Goal: Information Seeking & Learning: Learn about a topic

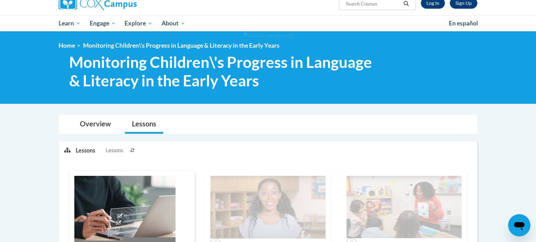
scroll to position [15, 0]
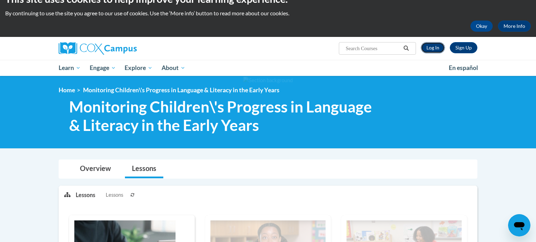
click at [438, 45] on link "Log In" at bounding box center [433, 47] width 24 height 11
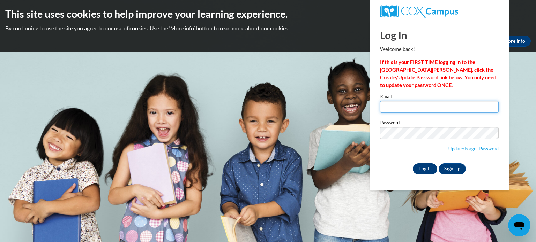
type input "jessica.willis@gc-k12.org"
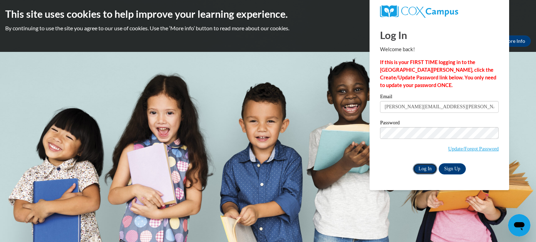
click at [426, 168] on input "Log In" at bounding box center [425, 169] width 24 height 11
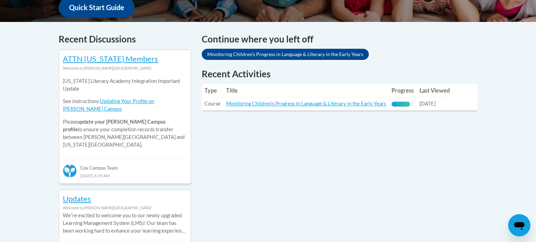
scroll to position [258, 0]
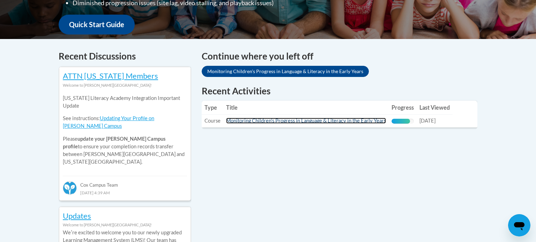
click at [329, 121] on link "Monitoring Children's Progress in Language & Literacy in the Early Years" at bounding box center [306, 121] width 160 height 6
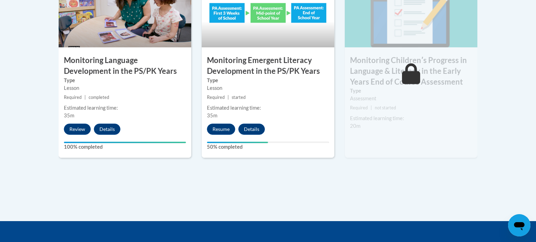
scroll to position [680, 0]
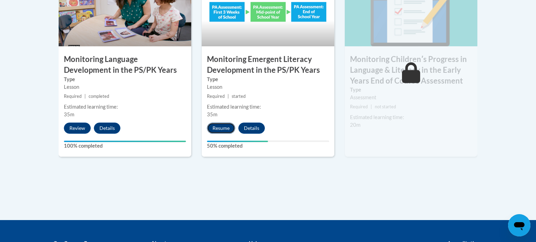
click at [229, 130] on button "Resume" at bounding box center [221, 128] width 28 height 11
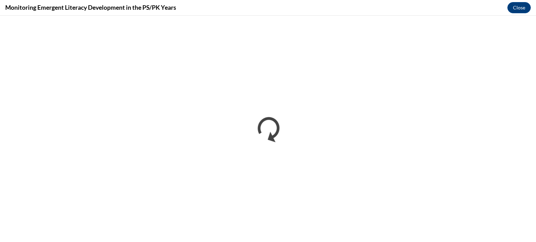
scroll to position [0, 0]
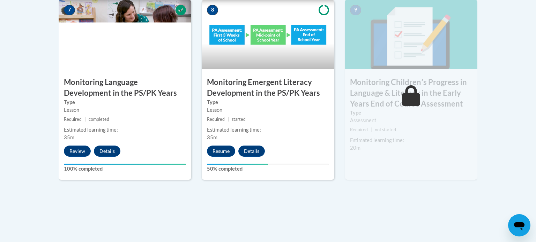
scroll to position [678, 0]
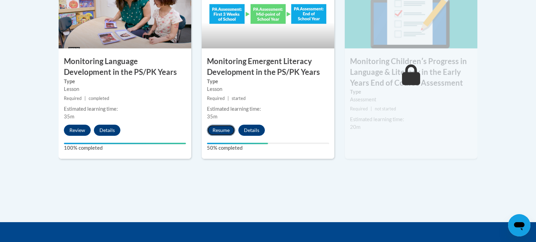
click at [225, 129] on button "Resume" at bounding box center [221, 130] width 28 height 11
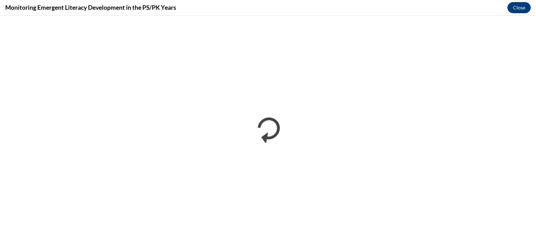
scroll to position [0, 0]
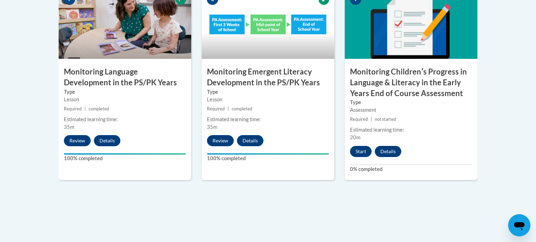
scroll to position [740, 0]
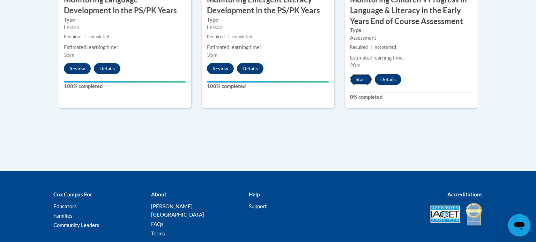
click at [361, 83] on button "Start" at bounding box center [361, 79] width 22 height 11
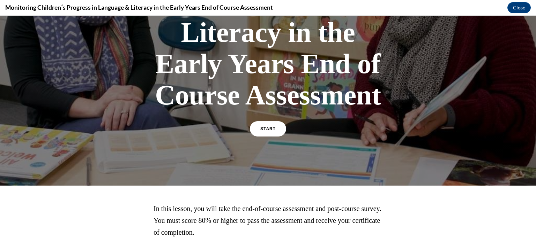
scroll to position [150, 0]
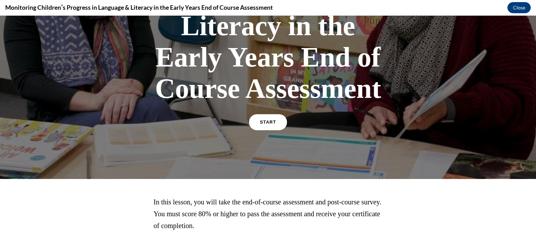
click at [271, 118] on link "START" at bounding box center [268, 122] width 38 height 16
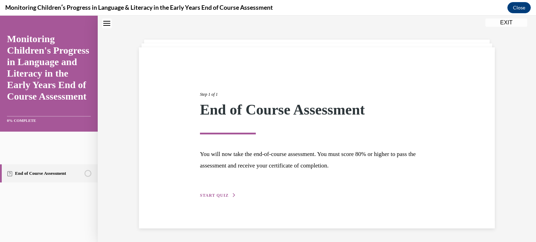
scroll to position [22, 0]
click at [223, 194] on span "START QUIZ" at bounding box center [214, 195] width 29 height 5
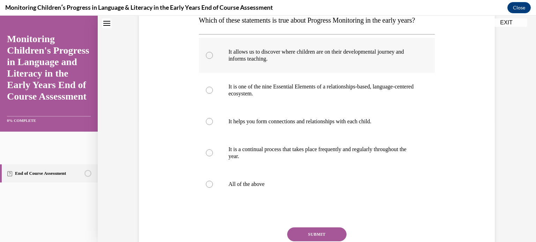
scroll to position [136, 0]
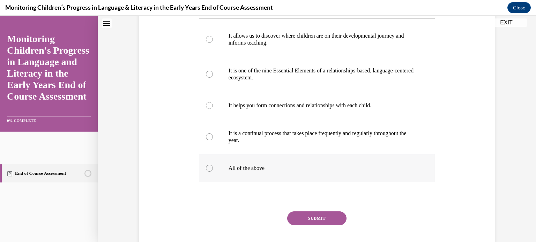
click at [212, 172] on div at bounding box center [209, 168] width 7 height 7
click at [212, 172] on input "All of the above" at bounding box center [209, 168] width 7 height 7
radio input "true"
click at [336, 226] on button "SUBMIT" at bounding box center [316, 219] width 59 height 14
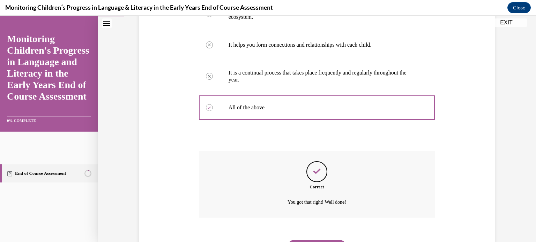
scroll to position [245, 0]
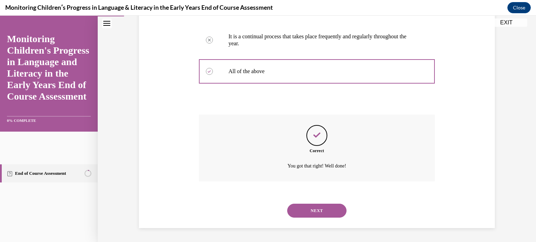
click at [315, 210] on button "NEXT" at bounding box center [316, 211] width 59 height 14
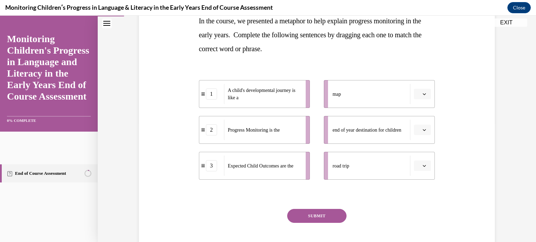
scroll to position [132, 0]
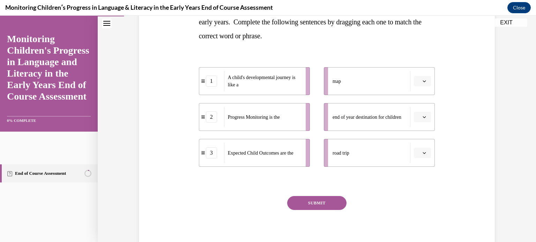
click at [285, 88] on div "A child's developmental journey is like a" at bounding box center [262, 81] width 77 height 20
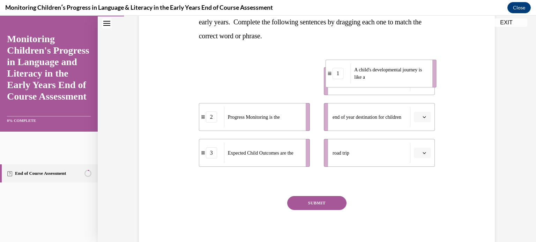
drag, startPoint x: 285, startPoint y: 90, endPoint x: 412, endPoint y: 82, distance: 126.9
click at [412, 82] on div "A child's developmental journey is like a" at bounding box center [388, 73] width 77 height 20
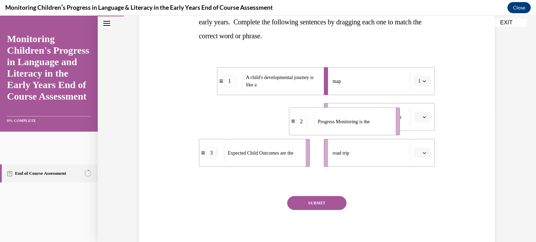
drag, startPoint x: 239, startPoint y: 118, endPoint x: 358, endPoint y: 122, distance: 119.7
click at [358, 122] on span "Progress Monitoring is the" at bounding box center [344, 121] width 52 height 5
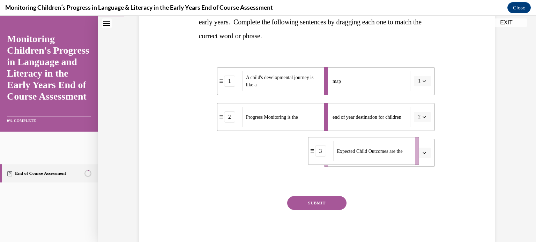
drag, startPoint x: 216, startPoint y: 159, endPoint x: 337, endPoint y: 155, distance: 121.8
click at [337, 155] on li "3 Expected Child Outcomes are the" at bounding box center [363, 151] width 111 height 28
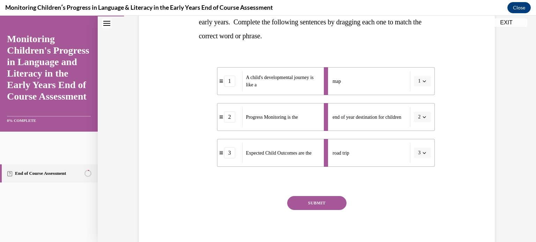
click at [318, 204] on button "SUBMIT" at bounding box center [316, 203] width 59 height 14
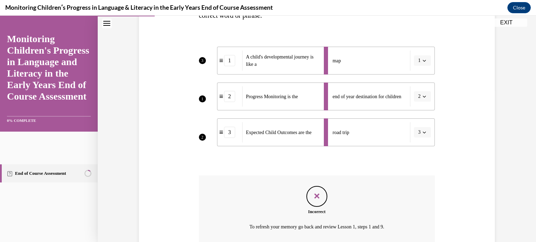
scroll to position [140, 0]
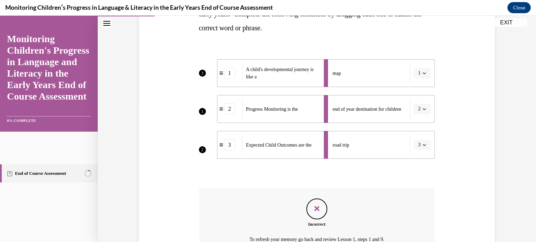
click at [419, 73] on li "map 1" at bounding box center [379, 73] width 111 height 28
click at [428, 108] on li "end of year destination for children 2" at bounding box center [379, 109] width 111 height 28
click at [428, 158] on li "road trip 3" at bounding box center [379, 145] width 111 height 28
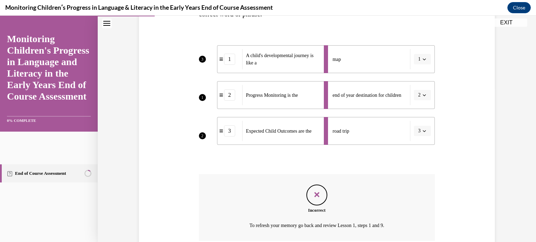
scroll to position [213, 0]
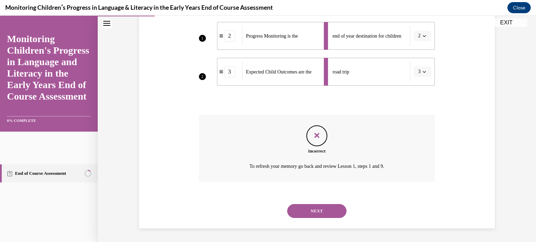
click at [315, 212] on button "NEXT" at bounding box center [316, 211] width 59 height 14
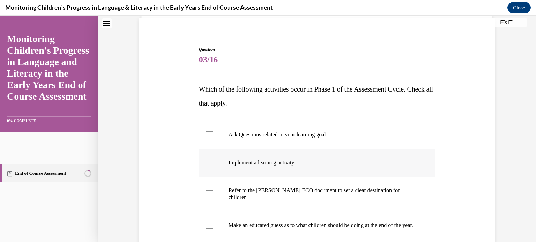
scroll to position [81, 0]
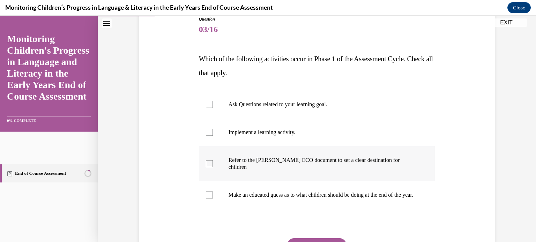
click at [211, 163] on div at bounding box center [209, 163] width 7 height 7
click at [211, 163] on input "Refer to the Rollins ECO document to set a clear destination for children" at bounding box center [209, 163] width 7 height 7
checkbox input "true"
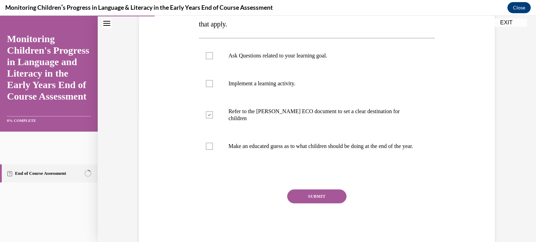
click at [336, 197] on button "SUBMIT" at bounding box center [316, 197] width 59 height 14
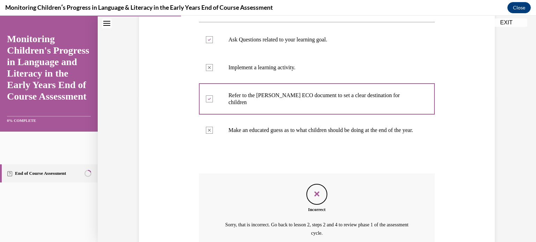
scroll to position [213, 0]
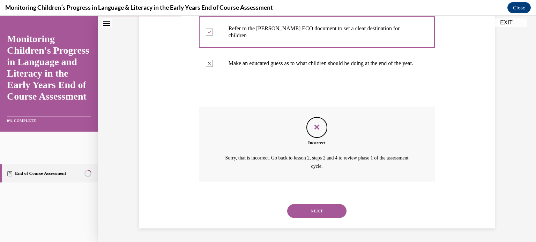
click at [329, 208] on button "NEXT" at bounding box center [316, 211] width 59 height 14
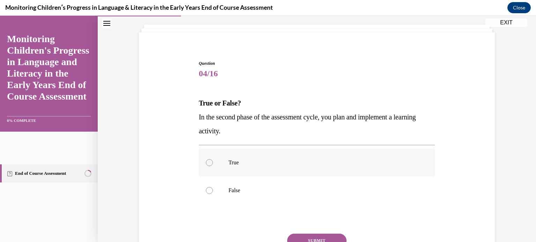
scroll to position [37, 0]
click at [267, 173] on label "True" at bounding box center [317, 163] width 236 height 28
click at [213, 166] on input "True" at bounding box center [209, 162] width 7 height 7
radio input "true"
click at [328, 236] on button "SUBMIT" at bounding box center [316, 241] width 59 height 14
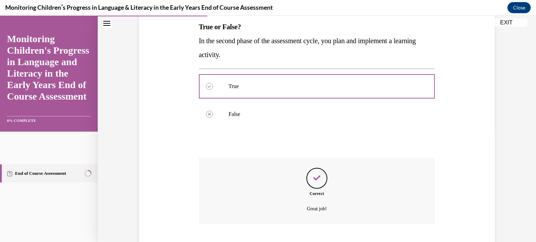
scroll to position [156, 0]
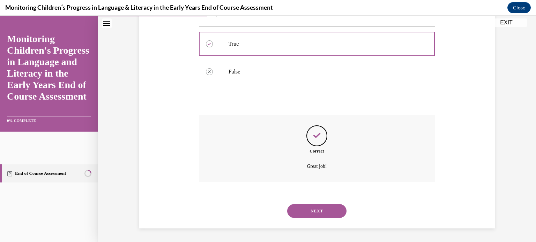
click at [306, 208] on button "NEXT" at bounding box center [316, 211] width 59 height 14
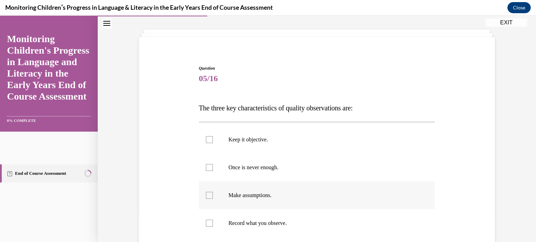
scroll to position [37, 0]
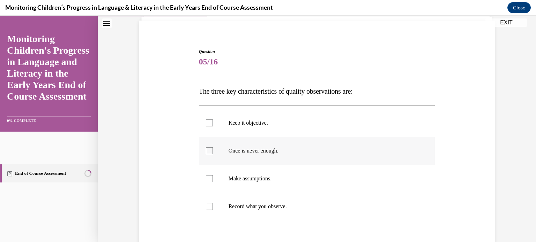
click at [286, 163] on label "Once is never enough." at bounding box center [317, 151] width 236 height 28
click at [213, 155] on input "Once is never enough." at bounding box center [209, 151] width 7 height 7
checkbox input "true"
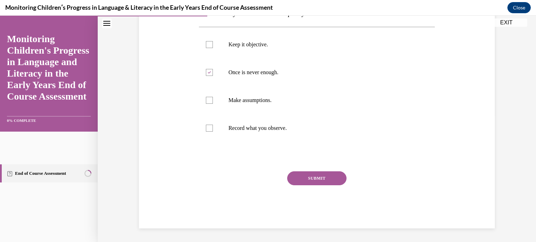
click at [306, 176] on button "SUBMIT" at bounding box center [316, 179] width 59 height 14
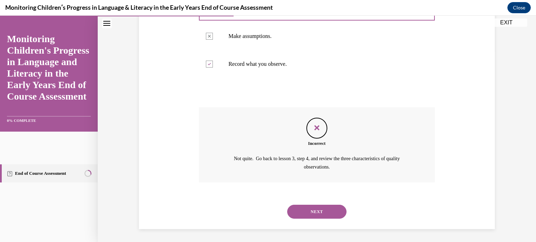
scroll to position [192, 0]
click at [342, 214] on button "NEXT" at bounding box center [316, 211] width 59 height 14
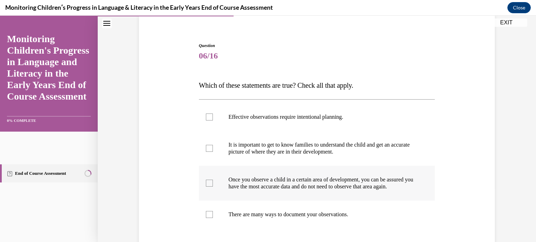
click at [252, 174] on label "Once you observe a child in a certain area of development, you can be assured y…" at bounding box center [317, 183] width 236 height 35
click at [213, 180] on input "Once you observe a child in a certain area of development, you can be assured y…" at bounding box center [209, 183] width 7 height 7
checkbox input "true"
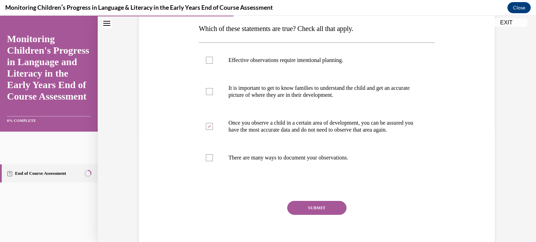
click at [306, 211] on button "SUBMIT" at bounding box center [316, 208] width 59 height 14
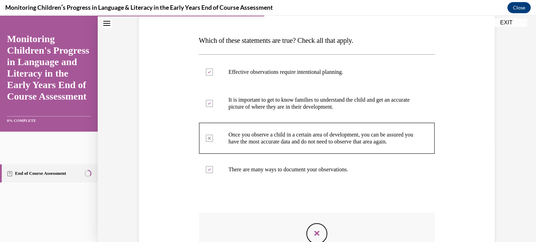
scroll to position [234, 0]
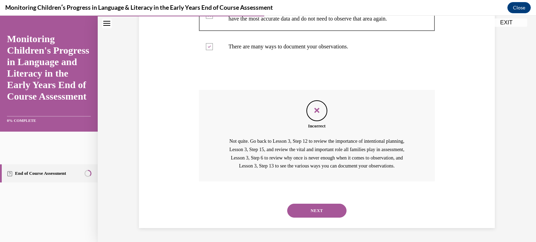
click at [314, 210] on button "NEXT" at bounding box center [316, 211] width 59 height 14
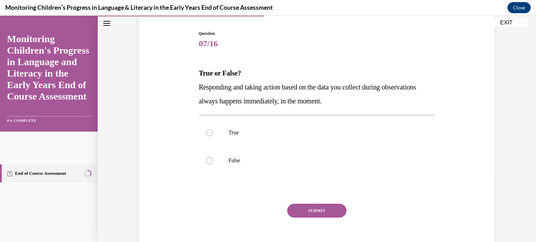
scroll to position [80, 0]
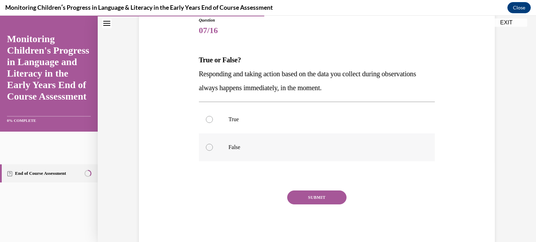
click at [266, 158] on label "False" at bounding box center [317, 148] width 236 height 28
click at [213, 151] on input "False" at bounding box center [209, 147] width 7 height 7
radio input "true"
click at [303, 192] on button "SUBMIT" at bounding box center [316, 198] width 59 height 14
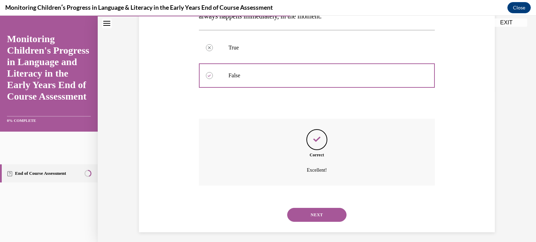
scroll to position [156, 0]
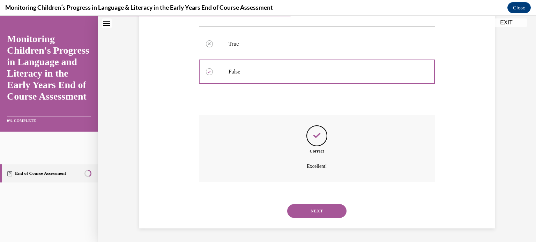
click at [316, 212] on button "NEXT" at bounding box center [316, 211] width 59 height 14
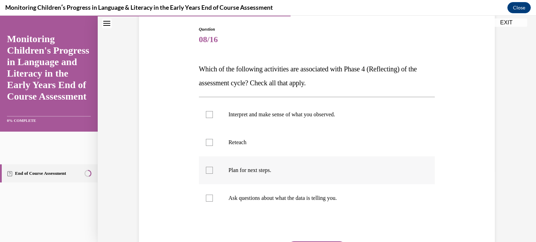
click at [272, 162] on label "Plan for next steps." at bounding box center [317, 171] width 236 height 28
click at [213, 167] on input "Plan for next steps." at bounding box center [209, 170] width 7 height 7
checkbox input "true"
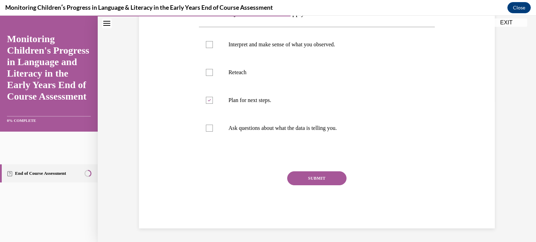
click at [322, 184] on button "SUBMIT" at bounding box center [316, 179] width 59 height 14
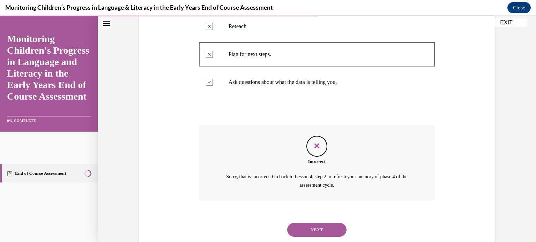
scroll to position [187, 0]
click at [318, 230] on button "NEXT" at bounding box center [316, 230] width 59 height 14
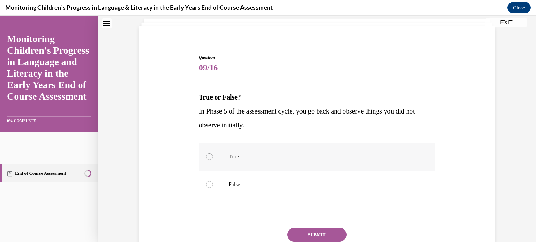
scroll to position [49, 0]
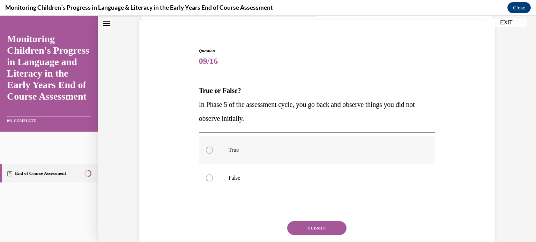
click at [285, 156] on label "True" at bounding box center [317, 150] width 236 height 28
click at [213, 154] on input "True" at bounding box center [209, 150] width 7 height 7
radio input "true"
click at [335, 222] on button "SUBMIT" at bounding box center [316, 229] width 59 height 14
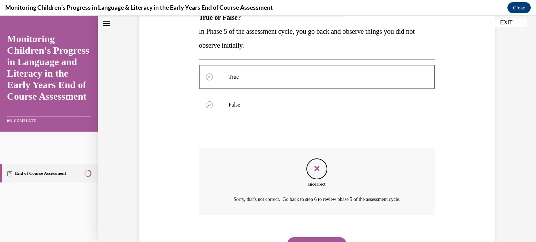
scroll to position [156, 0]
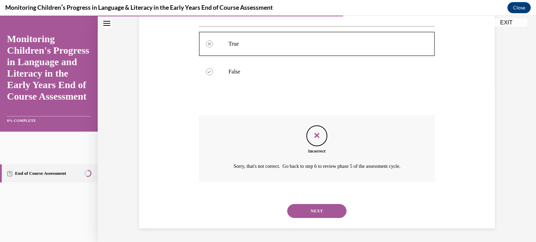
click at [331, 210] on button "NEXT" at bounding box center [316, 211] width 59 height 14
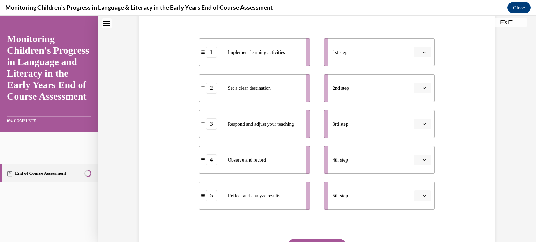
scroll to position [142, 0]
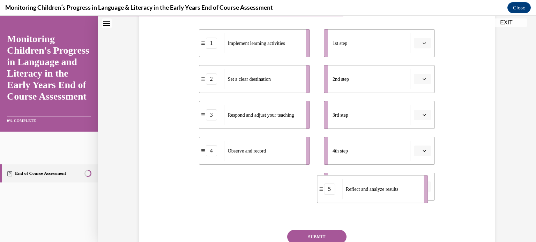
drag, startPoint x: 274, startPoint y: 192, endPoint x: 392, endPoint y: 195, distance: 117.9
click at [392, 195] on div "Reflect and analyze results" at bounding box center [380, 189] width 77 height 20
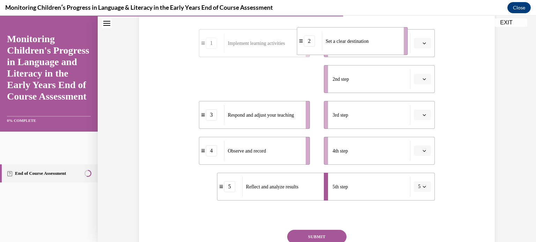
drag, startPoint x: 269, startPoint y: 78, endPoint x: 367, endPoint y: 40, distance: 104.9
click at [367, 40] on span "Set a clear destination" at bounding box center [346, 40] width 43 height 5
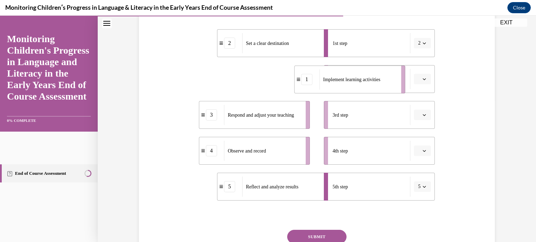
drag, startPoint x: 264, startPoint y: 87, endPoint x: 360, endPoint y: 87, distance: 95.6
click at [360, 87] on div "Implement learning activities" at bounding box center [357, 79] width 77 height 20
click at [265, 166] on ul "2 Set a clear destination 1 Implement learning activities 3 Respond and adjust …" at bounding box center [258, 115] width 118 height 172
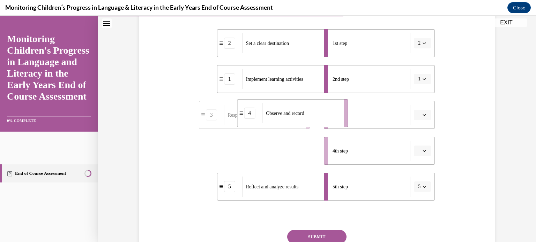
drag, startPoint x: 265, startPoint y: 157, endPoint x: 307, endPoint y: 115, distance: 59.0
click at [307, 115] on div "Observe and record" at bounding box center [300, 113] width 77 height 20
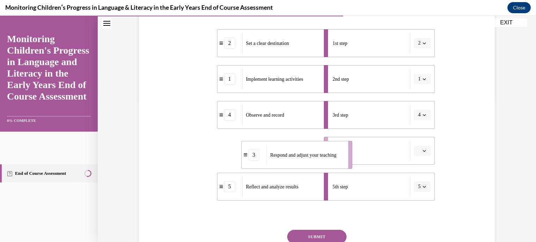
drag, startPoint x: 276, startPoint y: 149, endPoint x: 336, endPoint y: 155, distance: 60.3
click at [336, 155] on span "Respond and adjust your teaching" at bounding box center [303, 154] width 66 height 5
click at [331, 234] on button "SUBMIT" at bounding box center [316, 237] width 59 height 14
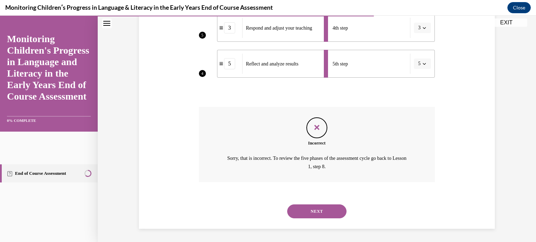
scroll to position [265, 0]
click at [324, 210] on button "NEXT" at bounding box center [316, 211] width 59 height 14
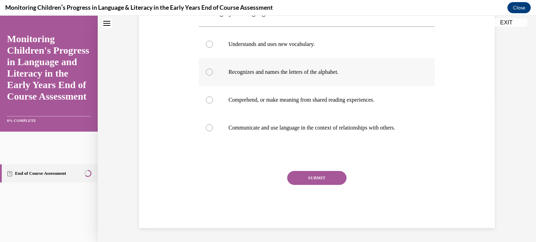
scroll to position [0, 0]
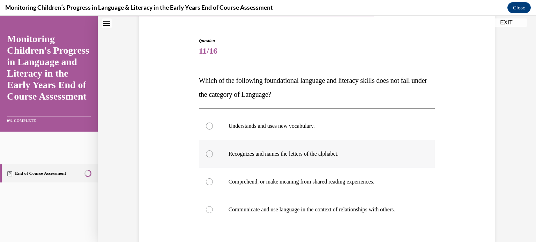
click at [266, 154] on p "Recognizes and names the letters of the alphabet." at bounding box center [323, 154] width 189 height 7
click at [213, 154] on input "Recognizes and names the letters of the alphabet." at bounding box center [209, 154] width 7 height 7
radio input "true"
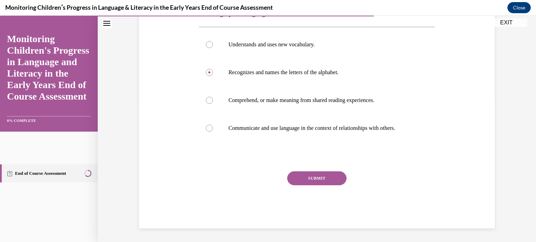
click at [309, 182] on button "SUBMIT" at bounding box center [316, 179] width 59 height 14
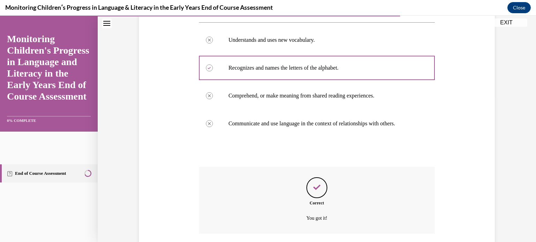
scroll to position [197, 0]
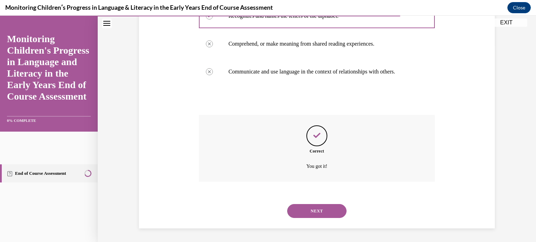
click at [316, 212] on button "NEXT" at bounding box center [316, 211] width 59 height 14
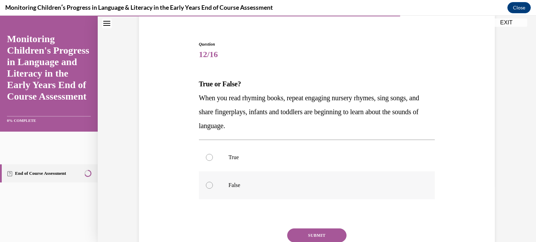
scroll to position [57, 0]
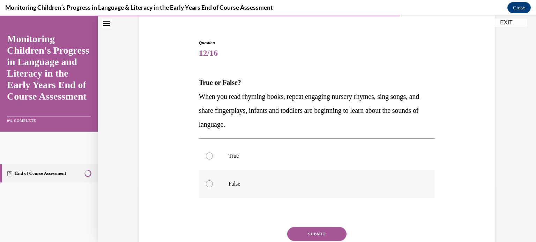
click at [275, 183] on p "False" at bounding box center [323, 184] width 189 height 7
click at [213, 183] on input "False" at bounding box center [209, 184] width 7 height 7
radio input "true"
click at [316, 232] on button "SUBMIT" at bounding box center [316, 234] width 59 height 14
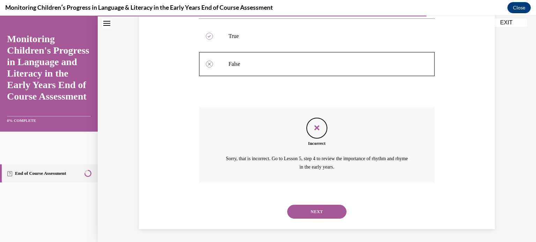
scroll to position [178, 0]
click at [313, 215] on button "NEXT" at bounding box center [316, 211] width 59 height 14
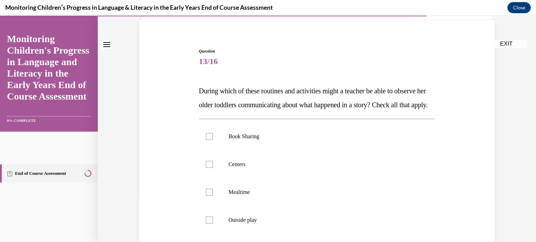
scroll to position [75, 0]
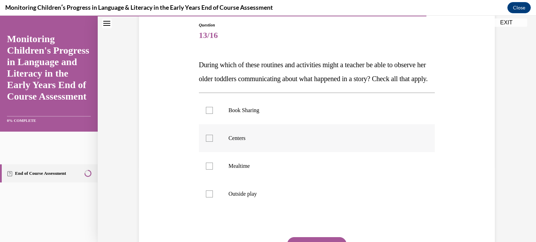
click at [243, 142] on p "Centers" at bounding box center [323, 138] width 189 height 7
click at [213, 142] on input "Centers" at bounding box center [209, 138] width 7 height 7
checkbox input "true"
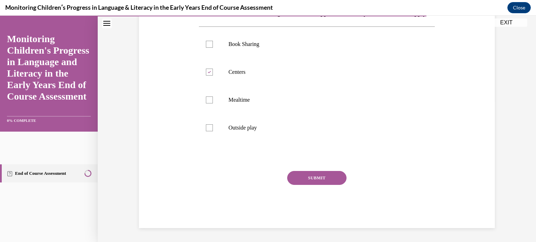
click at [322, 182] on button "SUBMIT" at bounding box center [316, 178] width 59 height 14
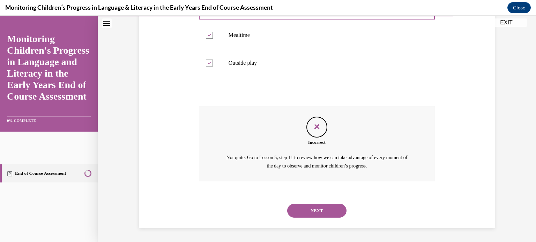
scroll to position [220, 0]
click at [322, 205] on button "NEXT" at bounding box center [316, 211] width 59 height 14
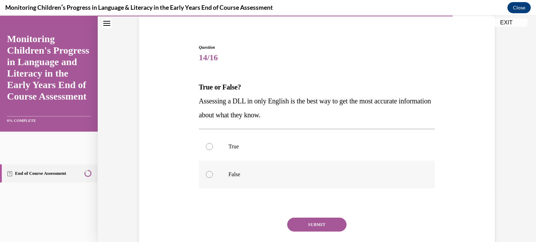
click at [286, 174] on p "False" at bounding box center [323, 174] width 189 height 7
click at [213, 174] on input "False" at bounding box center [209, 174] width 7 height 7
radio input "true"
click at [343, 225] on button "SUBMIT" at bounding box center [316, 225] width 59 height 14
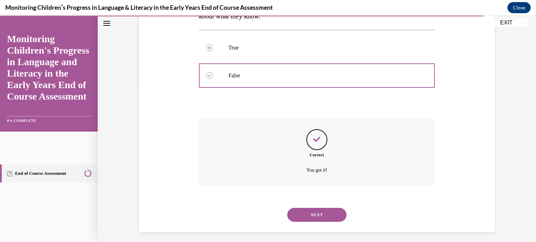
scroll to position [156, 0]
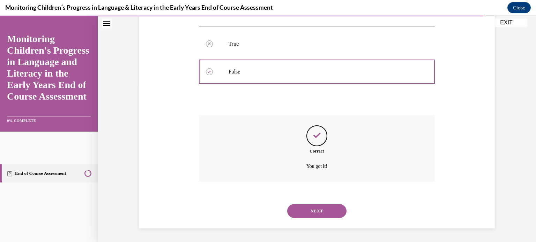
click at [304, 208] on button "NEXT" at bounding box center [316, 211] width 59 height 14
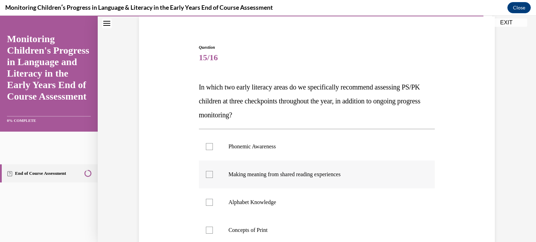
click at [252, 171] on p "Making meaning from shared reading experiences" at bounding box center [323, 174] width 189 height 7
click at [213, 171] on input "Making meaning from shared reading experiences" at bounding box center [209, 174] width 7 height 7
checkbox input "true"
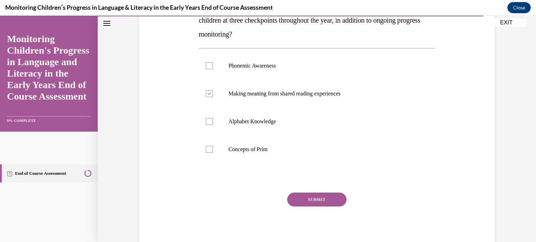
click at [292, 199] on button "SUBMIT" at bounding box center [316, 200] width 59 height 14
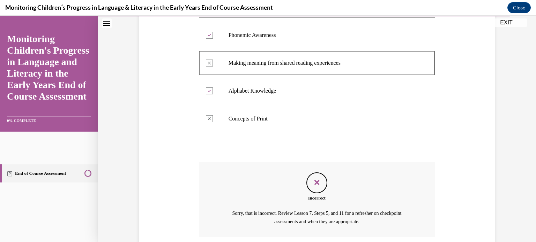
scroll to position [220, 0]
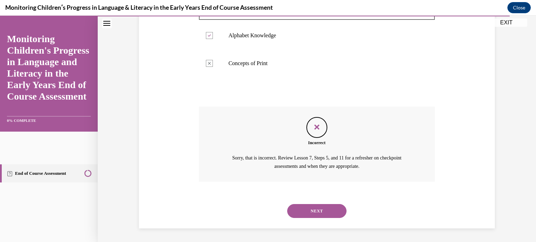
click at [325, 213] on button "NEXT" at bounding box center [316, 211] width 59 height 14
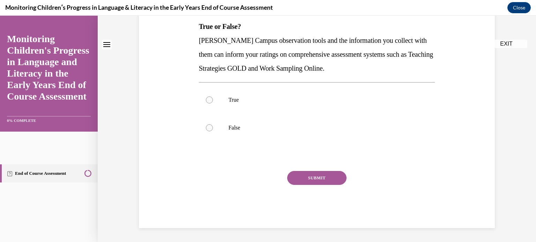
scroll to position [0, 0]
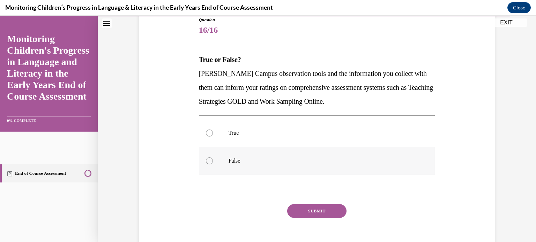
click at [289, 164] on p "False" at bounding box center [323, 161] width 189 height 7
click at [213, 164] on input "False" at bounding box center [209, 161] width 7 height 7
radio input "true"
click at [323, 208] on button "SUBMIT" at bounding box center [316, 211] width 59 height 14
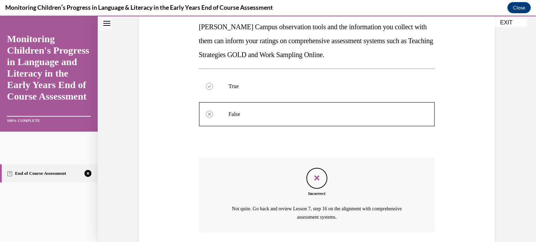
scroll to position [178, 0]
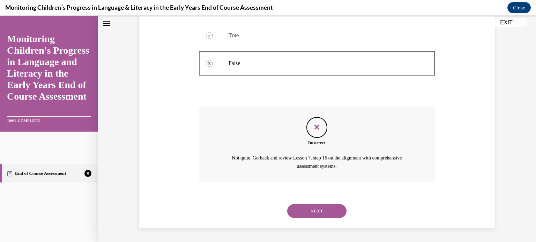
click at [337, 211] on button "NEXT" at bounding box center [316, 211] width 59 height 14
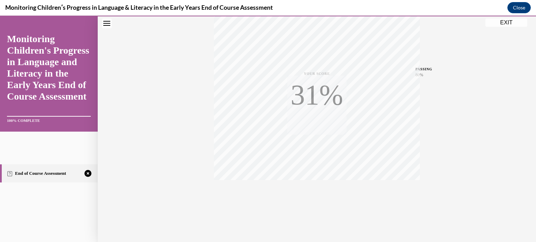
scroll to position [130, 0]
click at [322, 196] on div "TAKE AGAIN" at bounding box center [317, 196] width 25 height 16
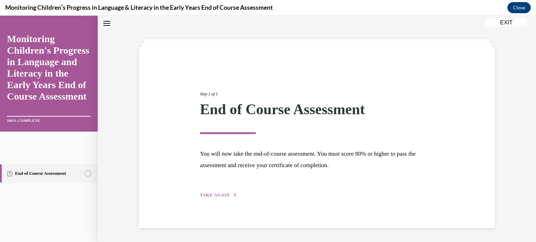
click at [220, 195] on span "TAKE AGAIN" at bounding box center [215, 195] width 30 height 5
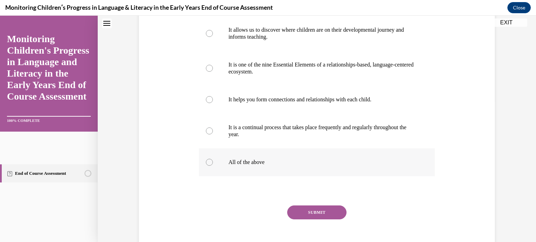
scroll to position [142, 0]
click at [210, 165] on div at bounding box center [209, 161] width 7 height 7
click at [210, 165] on input "All of the above" at bounding box center [209, 161] width 7 height 7
radio input "true"
click at [317, 219] on button "SUBMIT" at bounding box center [316, 212] width 59 height 14
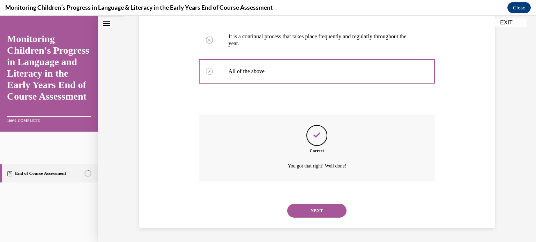
scroll to position [246, 0]
click at [313, 207] on button "NEXT" at bounding box center [316, 211] width 59 height 14
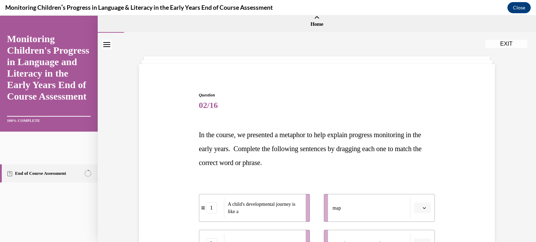
scroll to position [91, 0]
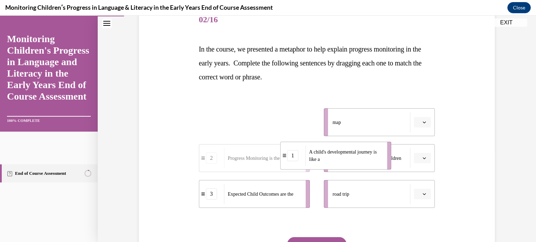
drag, startPoint x: 261, startPoint y: 121, endPoint x: 343, endPoint y: 154, distance: 87.9
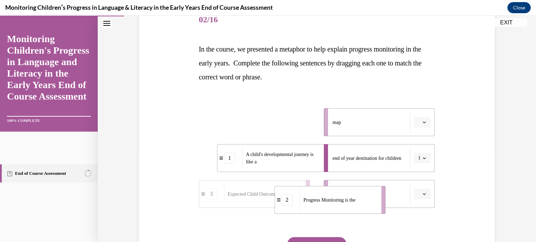
drag, startPoint x: 291, startPoint y: 129, endPoint x: 366, endPoint y: 207, distance: 108.5
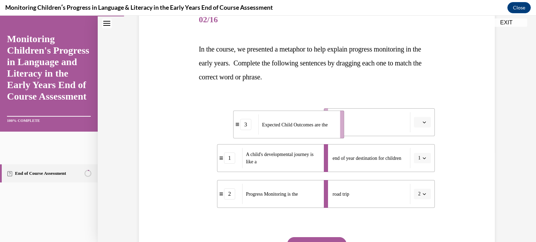
drag, startPoint x: 273, startPoint y: 129, endPoint x: 349, endPoint y: 137, distance: 75.8
click at [335, 135] on div "Expected Child Outcomes are the" at bounding box center [296, 125] width 77 height 20
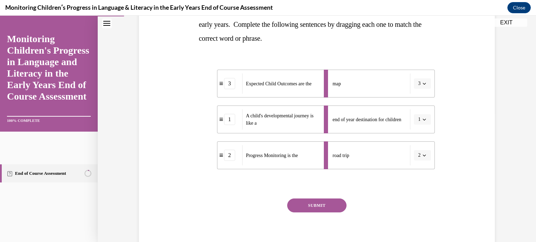
click at [328, 204] on button "SUBMIT" at bounding box center [316, 206] width 59 height 14
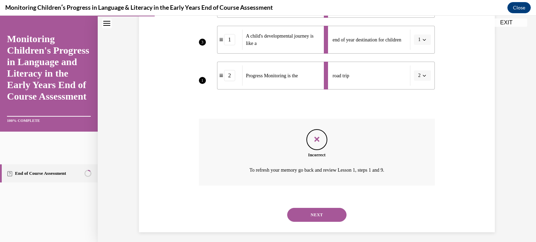
scroll to position [213, 0]
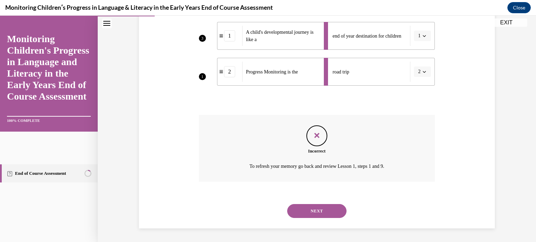
click at [328, 209] on button "NEXT" at bounding box center [316, 211] width 59 height 14
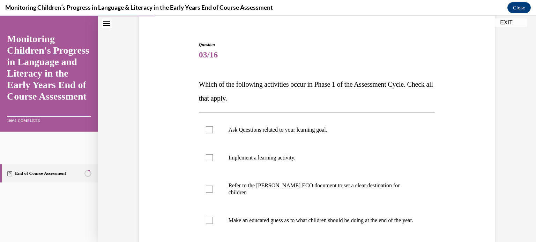
scroll to position [56, 0]
click at [209, 129] on div at bounding box center [209, 129] width 7 height 7
click at [209, 129] on input "Ask Questions related to your learning goal." at bounding box center [209, 129] width 7 height 7
checkbox input "true"
click at [214, 185] on label "Refer to the Rollins ECO document to set a clear destination for children" at bounding box center [317, 189] width 236 height 35
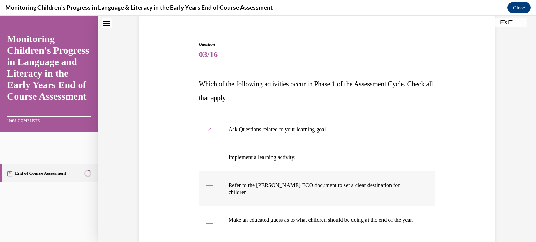
click at [213, 186] on input "Refer to the Rollins ECO document to set a clear destination for children" at bounding box center [209, 189] width 7 height 7
checkbox input "true"
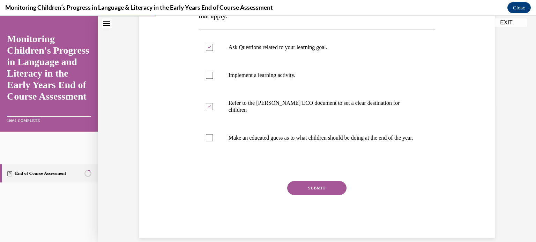
click at [308, 191] on button "SUBMIT" at bounding box center [316, 188] width 59 height 14
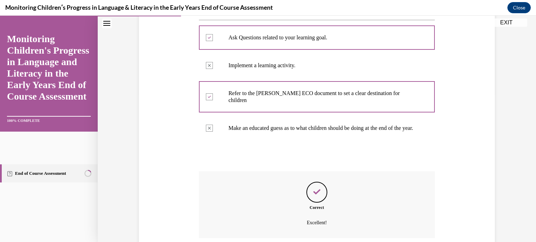
scroll to position [204, 0]
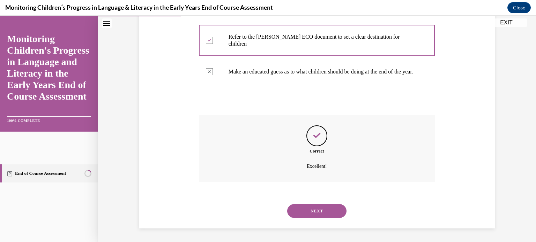
click at [319, 213] on button "NEXT" at bounding box center [316, 211] width 59 height 14
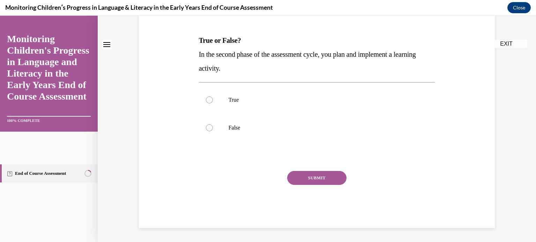
scroll to position [0, 0]
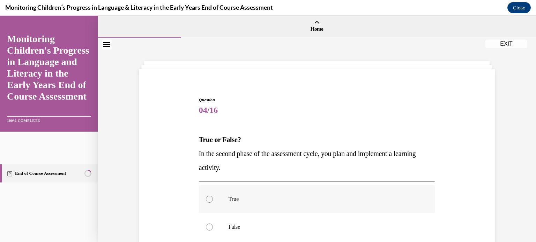
click at [247, 189] on label "True" at bounding box center [317, 200] width 236 height 28
click at [213, 196] on input "True" at bounding box center [209, 199] width 7 height 7
radio input "true"
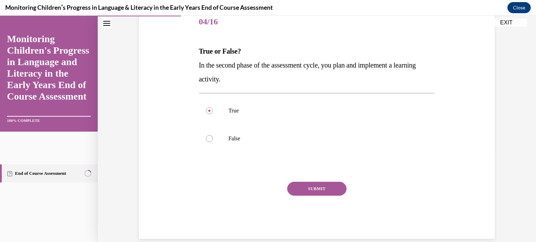
scroll to position [89, 0]
click at [303, 196] on div "SUBMIT" at bounding box center [317, 199] width 236 height 35
click at [310, 188] on button "SUBMIT" at bounding box center [316, 189] width 59 height 14
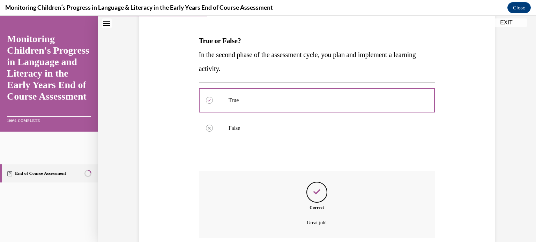
scroll to position [156, 0]
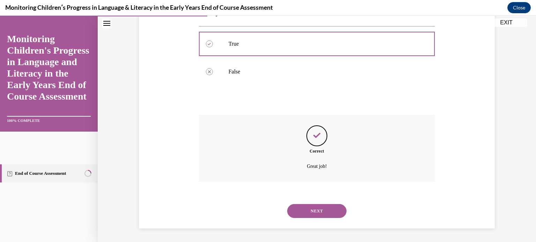
click at [315, 213] on button "NEXT" at bounding box center [316, 211] width 59 height 14
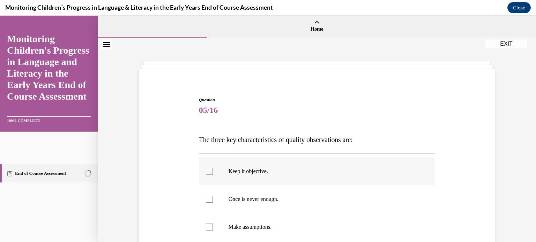
click at [245, 172] on p "Keep it objective." at bounding box center [323, 171] width 189 height 7
click at [213, 172] on input "Keep it objective." at bounding box center [209, 171] width 7 height 7
checkbox input "true"
click at [244, 202] on p "Once is never enough." at bounding box center [323, 199] width 189 height 7
click at [213, 202] on input "Once is never enough." at bounding box center [209, 199] width 7 height 7
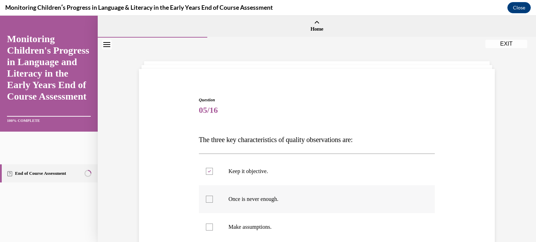
checkbox input "true"
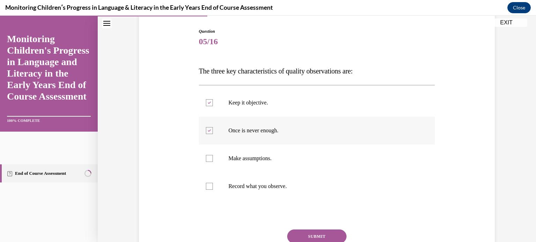
scroll to position [78, 0]
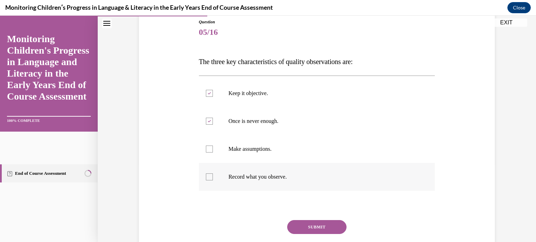
click at [247, 178] on p "Record what you observe." at bounding box center [323, 177] width 189 height 7
click at [213, 178] on input "Record what you observe." at bounding box center [209, 177] width 7 height 7
checkbox input "true"
click at [299, 219] on div "Question 05/16 The three key characteristics of quality observations are: Keep …" at bounding box center [317, 148] width 236 height 259
click at [302, 225] on button "SUBMIT" at bounding box center [316, 227] width 59 height 14
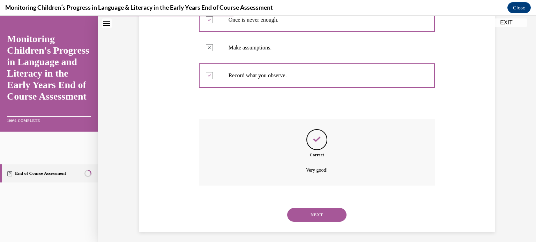
scroll to position [184, 0]
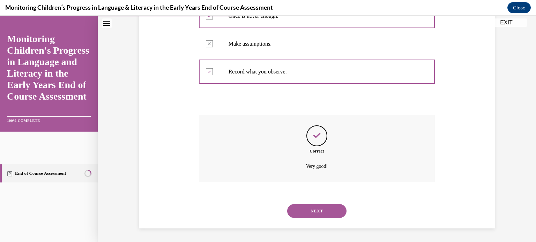
click at [314, 214] on button "NEXT" at bounding box center [316, 211] width 59 height 14
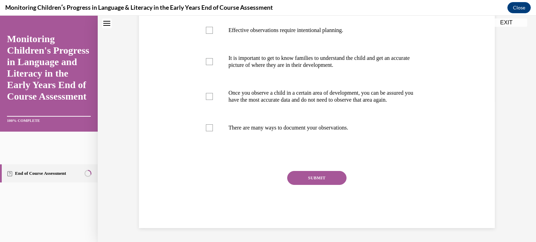
scroll to position [0, 0]
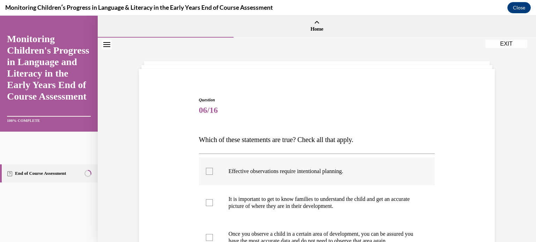
click at [221, 171] on label "Effective observations require intentional planning." at bounding box center [317, 172] width 236 height 28
click at [213, 171] on input "Effective observations require intentional planning." at bounding box center [209, 171] width 7 height 7
checkbox input "true"
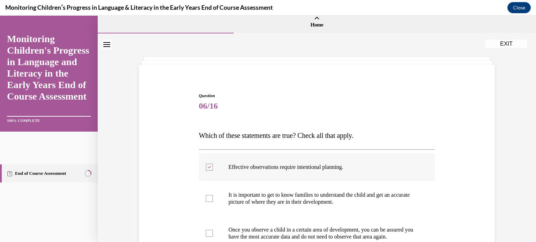
scroll to position [22, 0]
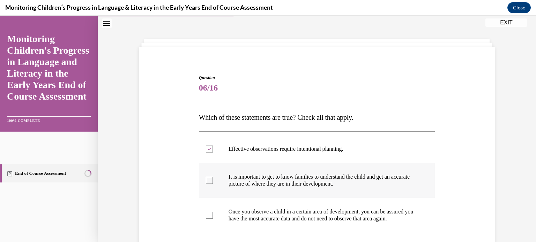
click at [212, 175] on label "It is important to get to know families to understand the child and get an accu…" at bounding box center [317, 180] width 236 height 35
click at [212, 177] on input "It is important to get to know families to understand the child and get an accu…" at bounding box center [209, 180] width 7 height 7
checkbox input "true"
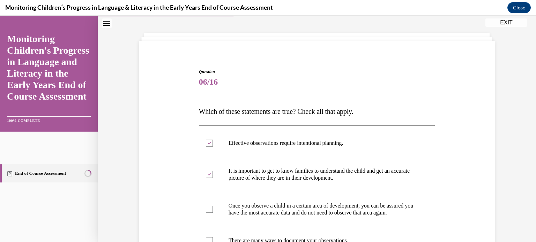
scroll to position [112, 0]
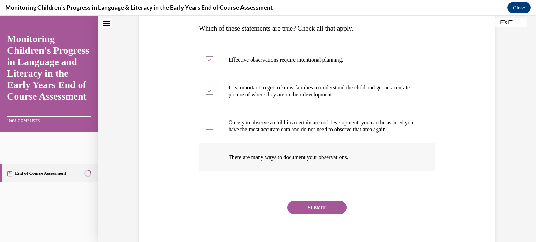
click at [209, 168] on label "There are many ways to document your observations." at bounding box center [317, 158] width 236 height 28
click at [209, 161] on input "There are many ways to document your observations." at bounding box center [209, 157] width 7 height 7
checkbox input "true"
click at [315, 214] on button "SUBMIT" at bounding box center [316, 208] width 59 height 14
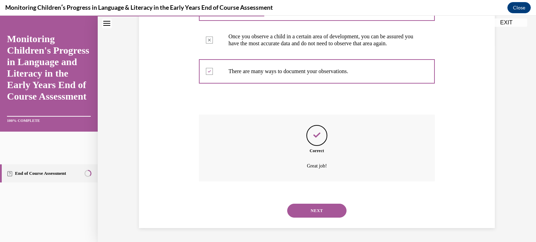
scroll to position [204, 0]
click at [315, 215] on button "NEXT" at bounding box center [316, 211] width 59 height 14
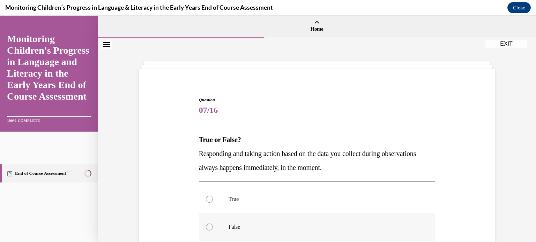
click at [247, 224] on p "False" at bounding box center [323, 227] width 189 height 7
click at [213, 224] on input "False" at bounding box center [209, 227] width 7 height 7
radio input "true"
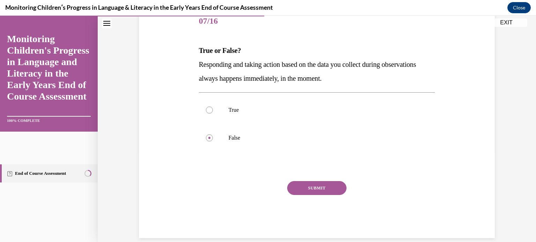
click at [296, 186] on button "SUBMIT" at bounding box center [316, 188] width 59 height 14
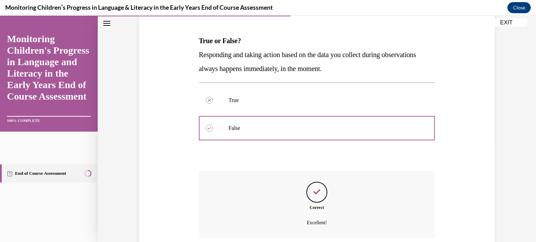
scroll to position [156, 0]
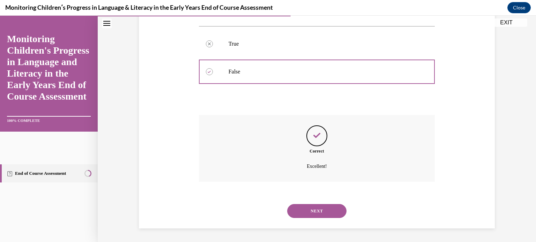
click at [305, 215] on button "NEXT" at bounding box center [316, 211] width 59 height 14
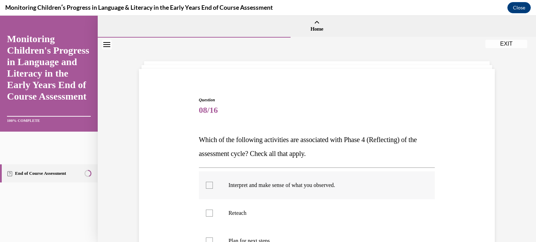
click at [231, 180] on label "Interpret and make sense of what you observed." at bounding box center [317, 186] width 236 height 28
click at [213, 182] on input "Interpret and make sense of what you observed." at bounding box center [209, 185] width 7 height 7
checkbox input "true"
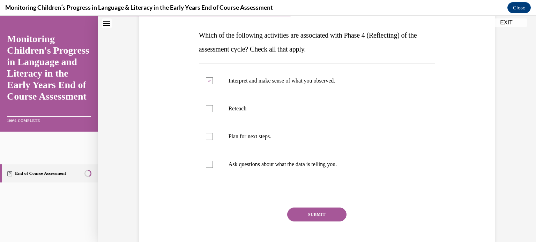
scroll to position [111, 0]
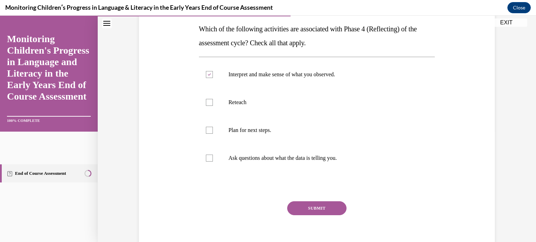
click at [312, 212] on button "SUBMIT" at bounding box center [316, 209] width 59 height 14
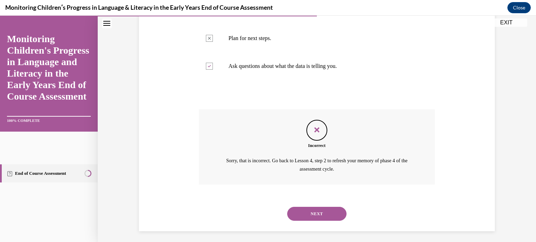
scroll to position [206, 0]
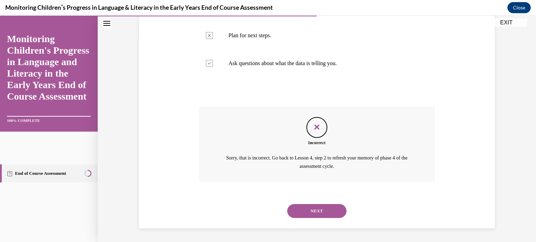
click at [309, 205] on button "NEXT" at bounding box center [316, 211] width 59 height 14
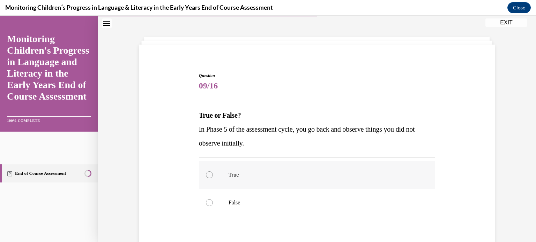
scroll to position [38, 0]
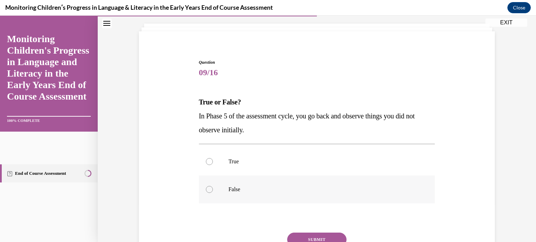
click at [231, 188] on p "False" at bounding box center [323, 189] width 189 height 7
click at [213, 188] on input "False" at bounding box center [209, 189] width 7 height 7
radio input "true"
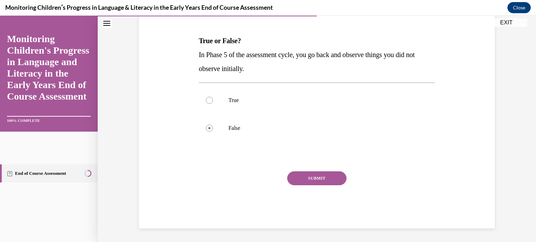
click at [308, 180] on button "SUBMIT" at bounding box center [316, 179] width 59 height 14
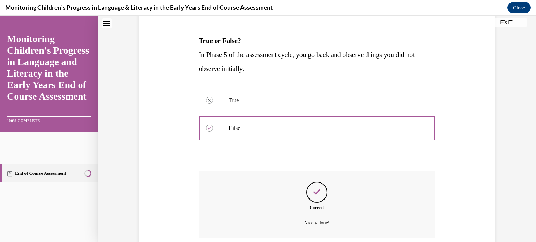
scroll to position [156, 0]
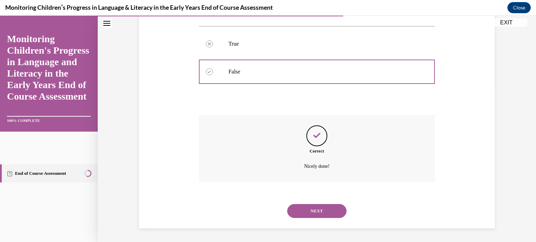
click at [321, 211] on button "NEXT" at bounding box center [316, 211] width 59 height 14
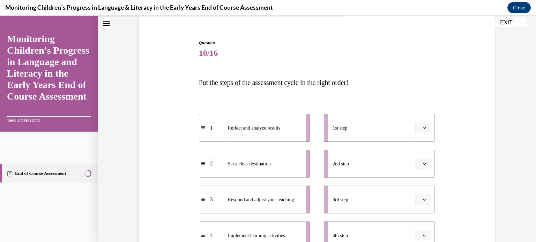
scroll to position [83, 0]
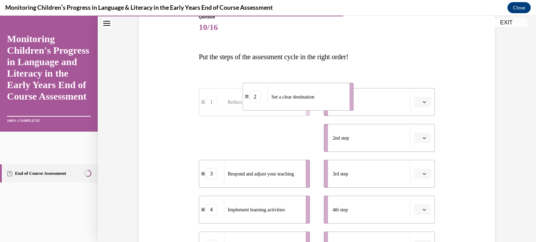
drag, startPoint x: 274, startPoint y: 144, endPoint x: 317, endPoint y: 102, distance: 60.5
click at [317, 102] on div "Set a clear destination" at bounding box center [306, 97] width 77 height 20
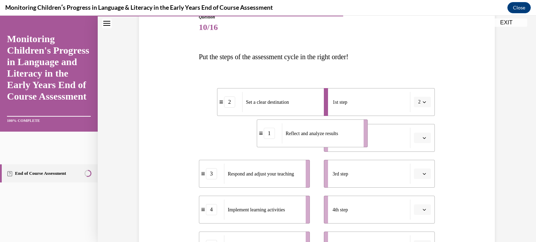
drag, startPoint x: 277, startPoint y: 142, endPoint x: 340, endPoint y: 137, distance: 63.3
click at [340, 137] on div "Reflect and analyze results" at bounding box center [320, 133] width 77 height 20
click at [421, 140] on button "1" at bounding box center [422, 138] width 17 height 10
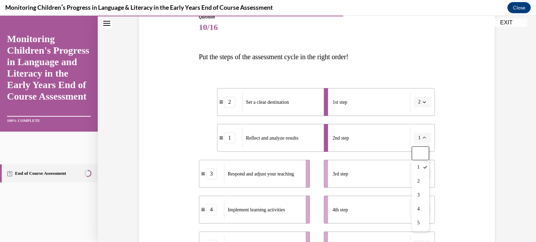
click at [420, 105] on span "2" at bounding box center [419, 102] width 2 height 7
click at [187, 106] on div "Question 10/16 Put the steps of the assessment cycle in the right order! 2 Set …" at bounding box center [316, 169] width 359 height 353
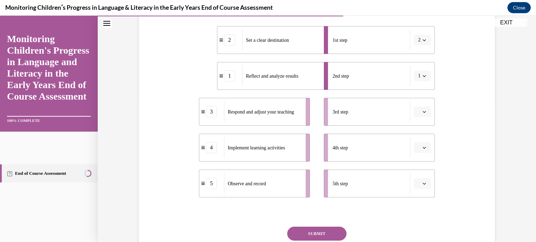
scroll to position [144, 0]
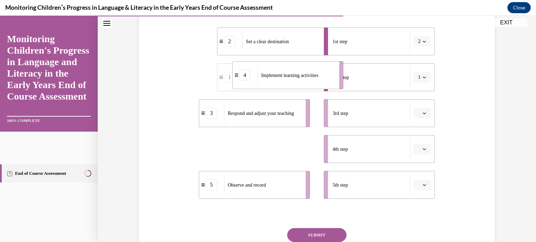
drag, startPoint x: 287, startPoint y: 154, endPoint x: 321, endPoint y: 80, distance: 81.2
click at [321, 80] on div "Implement learning activities" at bounding box center [295, 75] width 77 height 20
drag, startPoint x: 293, startPoint y: 115, endPoint x: 380, endPoint y: 110, distance: 87.0
click at [294, 112] on span "Respond and adjust your teaching" at bounding box center [261, 113] width 66 height 5
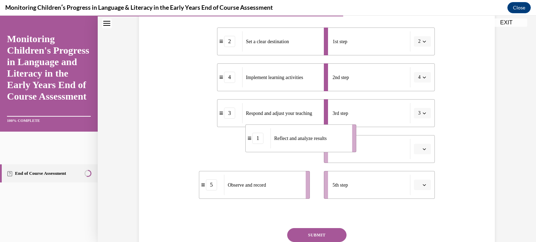
drag, startPoint x: 293, startPoint y: 157, endPoint x: 361, endPoint y: 141, distance: 69.7
click at [347, 141] on div "Reflect and analyze results" at bounding box center [308, 138] width 77 height 20
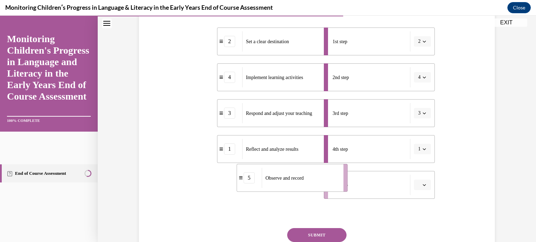
click at [335, 185] on div "Observe and record" at bounding box center [300, 178] width 77 height 20
click at [317, 231] on button "SUBMIT" at bounding box center [316, 236] width 59 height 14
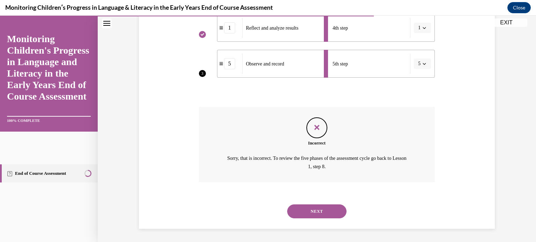
scroll to position [265, 0]
click at [324, 212] on button "NEXT" at bounding box center [316, 211] width 59 height 14
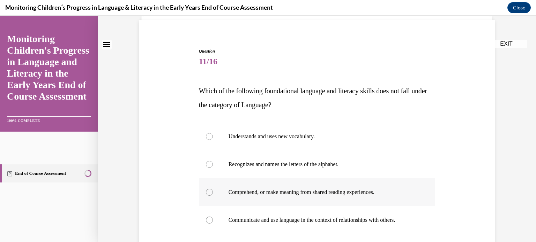
scroll to position [54, 0]
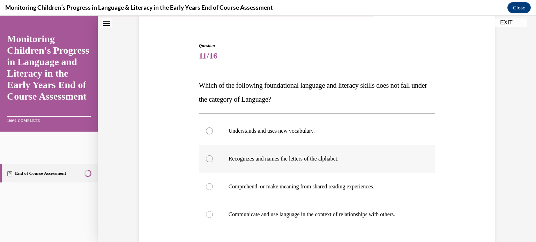
click at [235, 163] on label "Recognizes and names the letters of the alphabet." at bounding box center [317, 159] width 236 height 28
click at [213, 163] on input "Recognizes and names the letters of the alphabet." at bounding box center [209, 159] width 7 height 7
radio input "true"
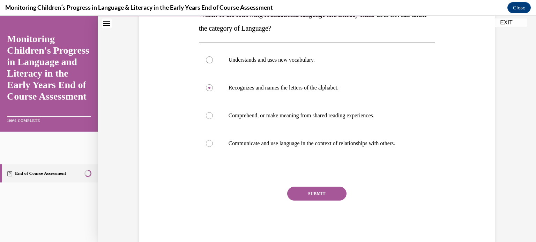
click at [328, 191] on button "SUBMIT" at bounding box center [316, 194] width 59 height 14
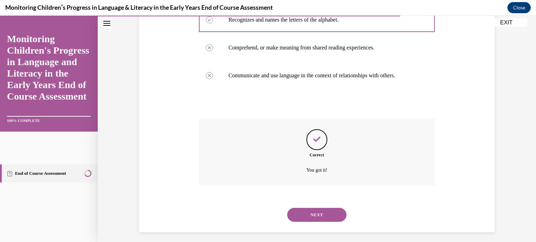
scroll to position [197, 0]
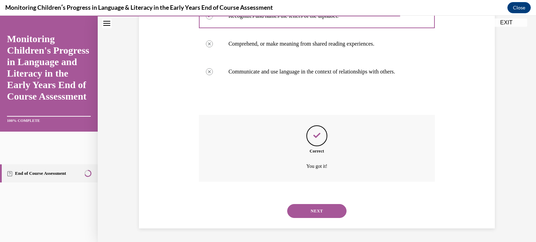
click at [323, 209] on button "NEXT" at bounding box center [316, 211] width 59 height 14
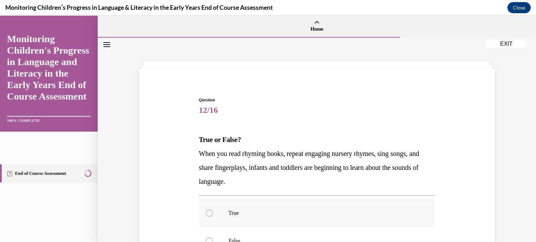
click at [244, 203] on label "True" at bounding box center [317, 214] width 236 height 28
click at [213, 210] on input "True" at bounding box center [209, 213] width 7 height 7
radio input "true"
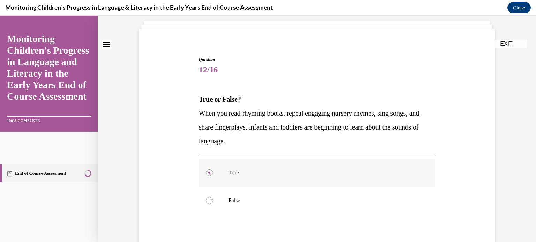
scroll to position [56, 0]
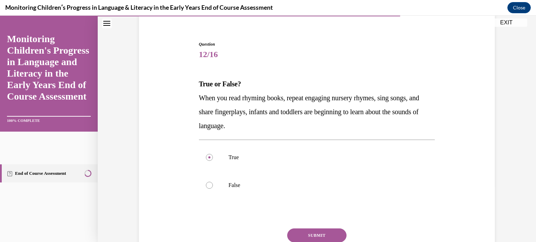
click at [308, 231] on button "SUBMIT" at bounding box center [316, 236] width 59 height 14
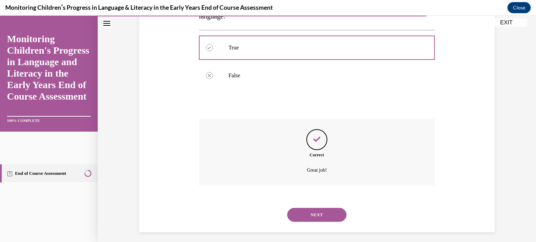
scroll to position [170, 0]
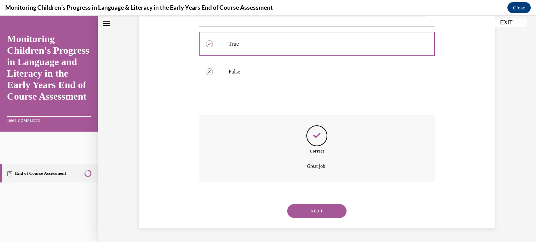
click at [313, 208] on button "NEXT" at bounding box center [316, 211] width 59 height 14
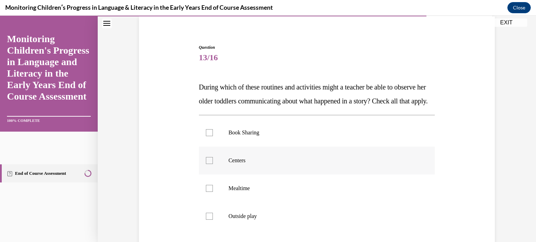
scroll to position [59, 0]
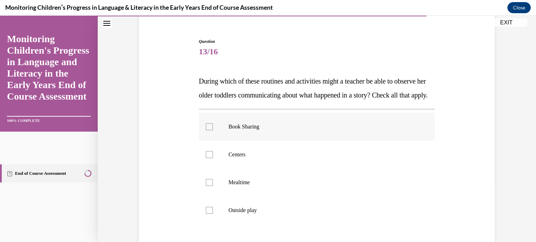
click at [232, 141] on label "Book Sharing" at bounding box center [317, 127] width 236 height 28
click at [213, 130] on input "Book Sharing" at bounding box center [209, 126] width 7 height 7
checkbox input "true"
click at [235, 169] on label "Centers" at bounding box center [317, 155] width 236 height 28
click at [213, 158] on input "Centers" at bounding box center [209, 154] width 7 height 7
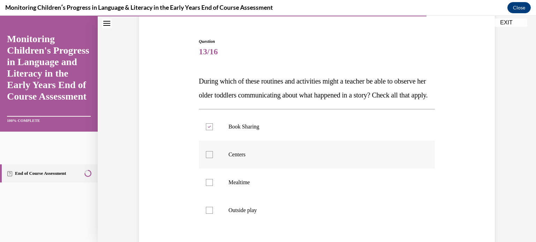
checkbox input "true"
click at [239, 188] on label "Mealtime" at bounding box center [317, 183] width 236 height 28
click at [213, 186] on input "Mealtime" at bounding box center [209, 182] width 7 height 7
checkbox input "true"
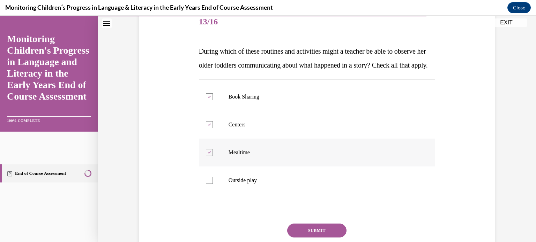
scroll to position [104, 0]
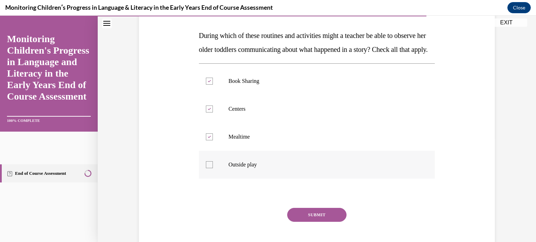
click at [245, 179] on label "Outside play" at bounding box center [317, 165] width 236 height 28
click at [213, 168] on input "Outside play" at bounding box center [209, 165] width 7 height 7
checkbox input "true"
click at [304, 222] on button "SUBMIT" at bounding box center [316, 215] width 59 height 14
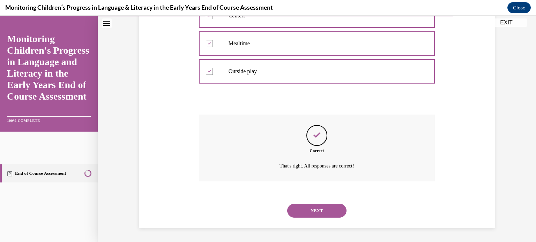
scroll to position [211, 0]
click at [303, 210] on button "NEXT" at bounding box center [316, 211] width 59 height 14
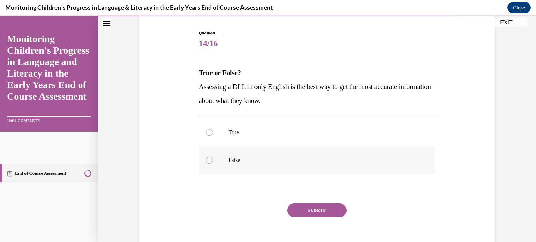
scroll to position [67, 0]
click at [234, 157] on p "False" at bounding box center [323, 160] width 189 height 7
click at [213, 157] on input "False" at bounding box center [209, 160] width 7 height 7
radio input "true"
click at [302, 207] on button "SUBMIT" at bounding box center [316, 211] width 59 height 14
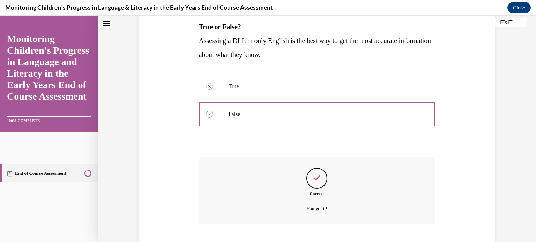
scroll to position [156, 0]
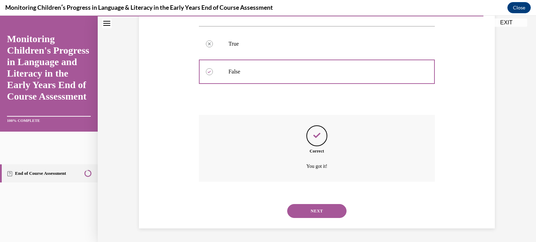
click at [323, 212] on button "NEXT" at bounding box center [316, 211] width 59 height 14
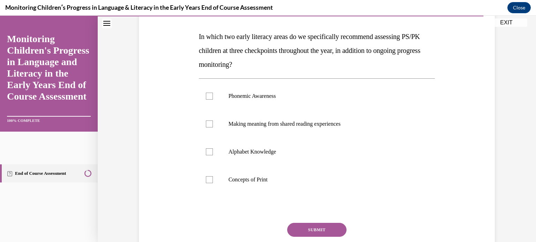
scroll to position [108, 0]
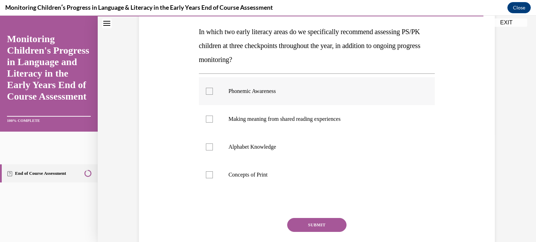
click at [264, 95] on label "Phonemic Awareness" at bounding box center [317, 91] width 236 height 28
click at [213, 95] on input "Phonemic Awareness" at bounding box center [209, 91] width 7 height 7
checkbox input "true"
click at [258, 141] on label "Alphabet Knowledge" at bounding box center [317, 147] width 236 height 28
click at [213, 144] on input "Alphabet Knowledge" at bounding box center [209, 147] width 7 height 7
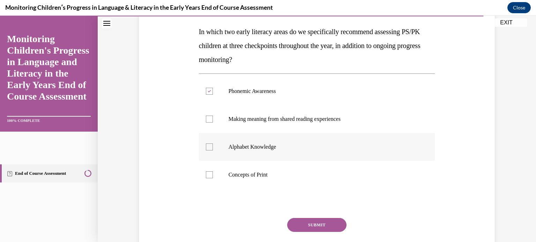
checkbox input "true"
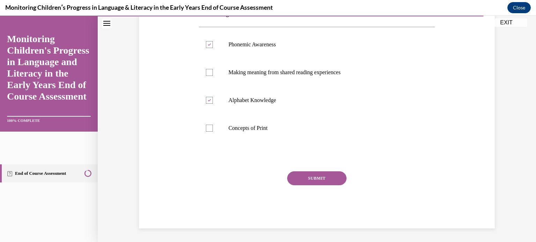
click at [320, 184] on button "SUBMIT" at bounding box center [316, 179] width 59 height 14
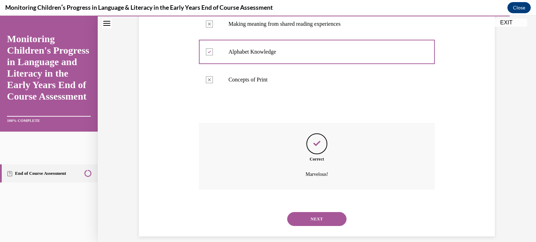
scroll to position [211, 0]
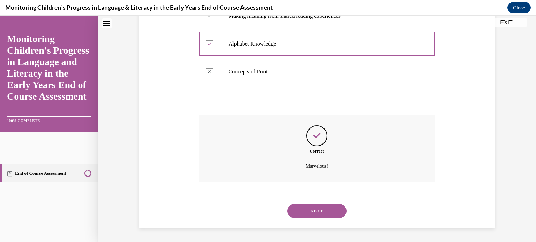
click at [313, 206] on button "NEXT" at bounding box center [316, 211] width 59 height 14
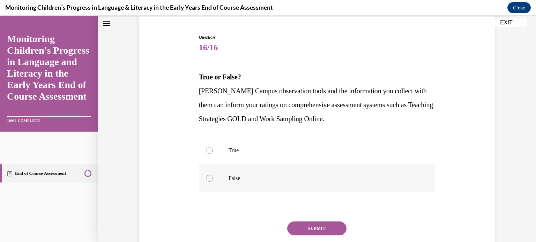
scroll to position [71, 0]
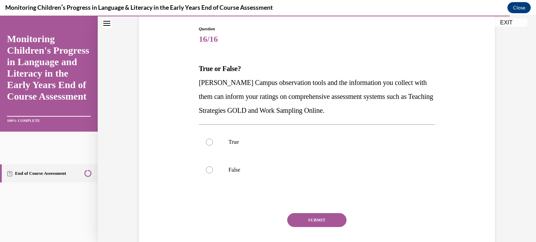
click at [236, 125] on div "True False" at bounding box center [317, 156] width 236 height 63
click at [235, 136] on label "True" at bounding box center [317, 142] width 236 height 28
click at [213, 139] on input "True" at bounding box center [209, 142] width 7 height 7
radio input "true"
click at [309, 219] on button "SUBMIT" at bounding box center [316, 221] width 59 height 14
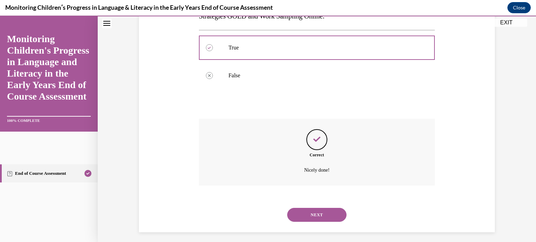
scroll to position [170, 0]
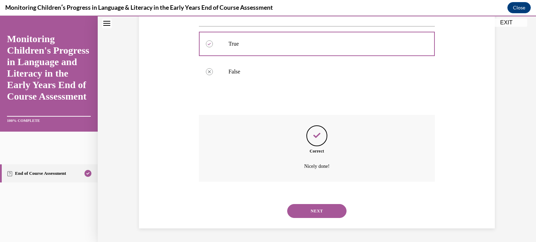
click at [307, 216] on button "NEXT" at bounding box center [316, 211] width 59 height 14
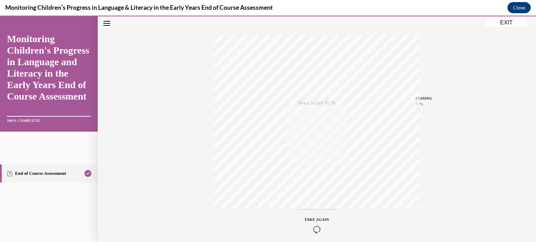
scroll to position [130, 0]
click at [509, 24] on button "EXIT" at bounding box center [506, 22] width 42 height 8
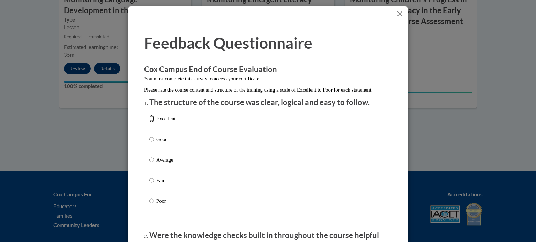
click at [150, 123] on input "Excellent" at bounding box center [151, 119] width 5 height 8
radio input "true"
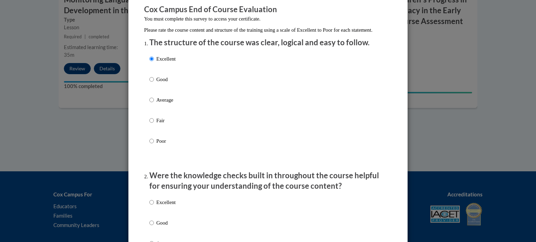
click at [172, 207] on p "Excellent" at bounding box center [165, 203] width 19 height 8
click at [154, 207] on input "Excellent" at bounding box center [151, 203] width 5 height 8
radio input "true"
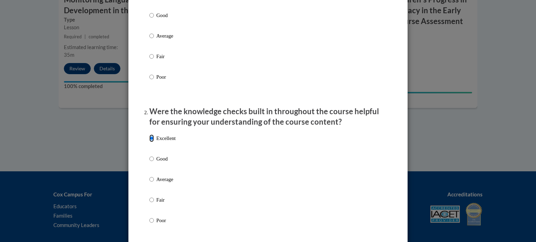
scroll to position [253, 0]
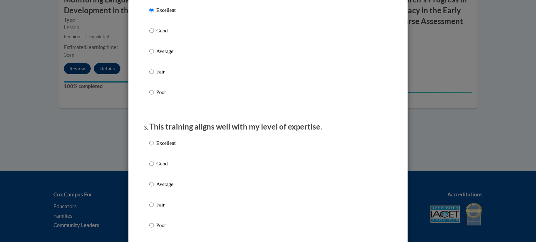
click at [169, 147] on p "Excellent" at bounding box center [165, 144] width 19 height 8
click at [154, 147] on input "Excellent" at bounding box center [151, 144] width 5 height 8
radio input "true"
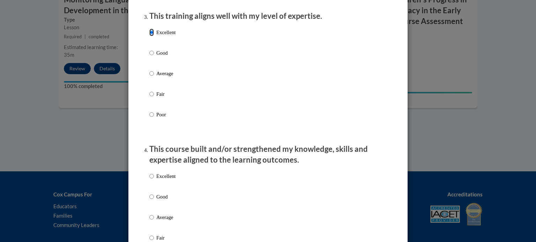
scroll to position [368, 0]
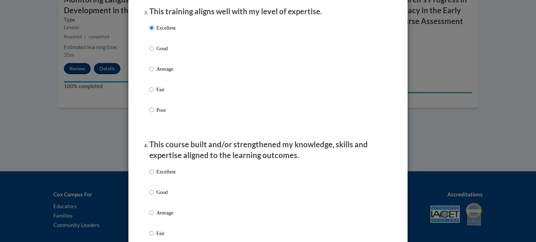
click at [171, 176] on p "Excellent" at bounding box center [165, 172] width 19 height 8
click at [154, 176] on input "Excellent" at bounding box center [151, 172] width 5 height 8
radio input "true"
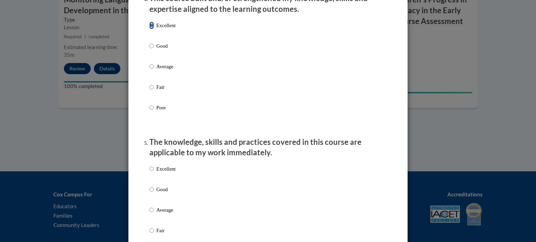
scroll to position [525, 0]
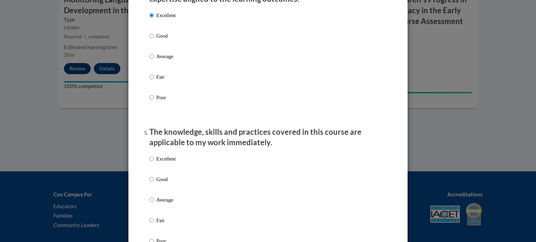
click at [174, 172] on label "Excellent" at bounding box center [162, 164] width 26 height 19
click at [154, 163] on input "Excellent" at bounding box center [151, 159] width 5 height 8
radio input "true"
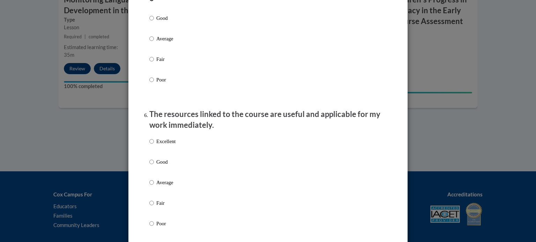
scroll to position [687, 0]
click at [170, 154] on label "Excellent" at bounding box center [162, 146] width 26 height 19
click at [154, 144] on input "Excellent" at bounding box center [151, 141] width 5 height 8
radio input "true"
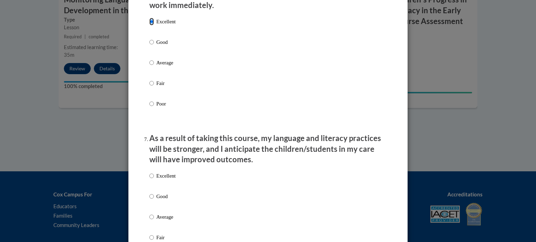
scroll to position [867, 0]
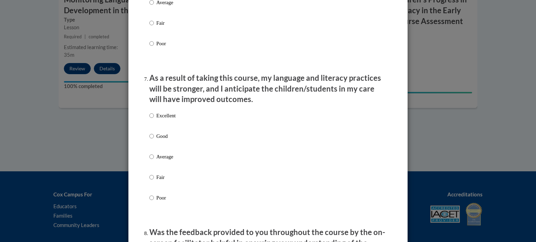
click at [161, 120] on p "Excellent" at bounding box center [165, 116] width 19 height 8
click at [154, 120] on input "Excellent" at bounding box center [151, 116] width 5 height 8
radio input "true"
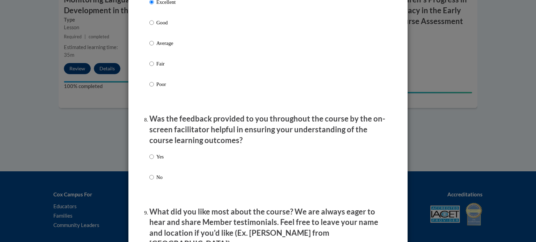
click at [168, 162] on div "Yes No" at bounding box center [267, 176] width 237 height 52
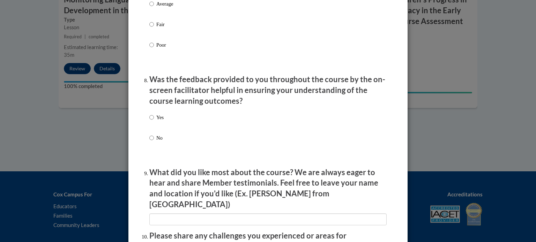
scroll to position [1030, 0]
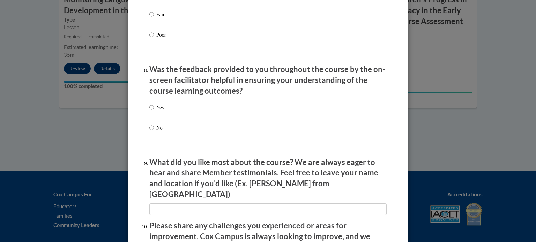
click at [155, 116] on label "Yes" at bounding box center [156, 113] width 14 height 19
click at [154, 111] on input "Yes" at bounding box center [151, 108] width 5 height 8
radio input "true"
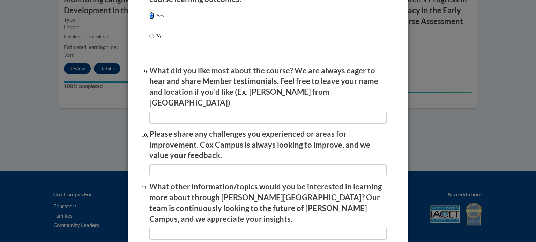
scroll to position [1210, 0]
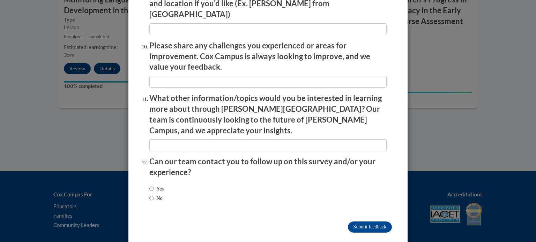
click at [162, 185] on label "Yes" at bounding box center [156, 189] width 14 height 8
click at [154, 185] on input "Yes" at bounding box center [151, 189] width 5 height 8
radio input "true"
click at [383, 222] on input "Submit feedback" at bounding box center [370, 227] width 44 height 11
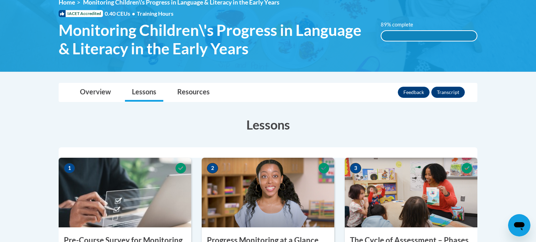
scroll to position [96, 0]
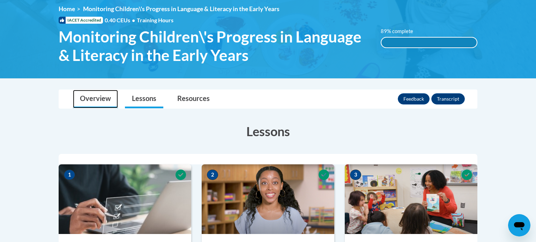
click at [88, 98] on link "Overview" at bounding box center [95, 99] width 45 height 18
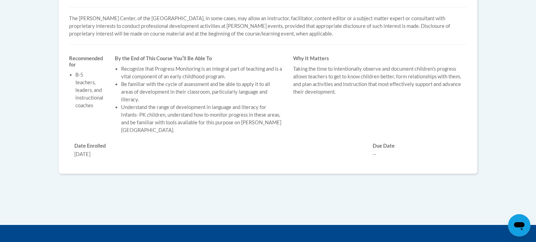
scroll to position [150, 0]
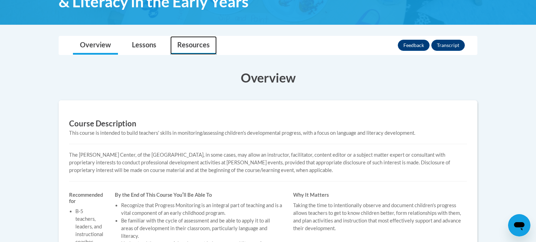
click at [193, 46] on link "Resources" at bounding box center [193, 45] width 46 height 18
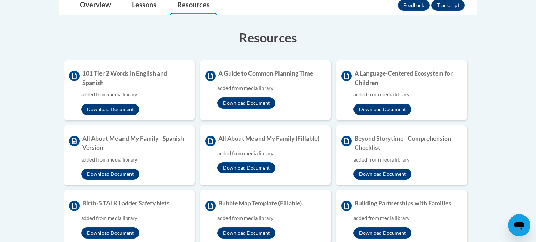
scroll to position [90, 0]
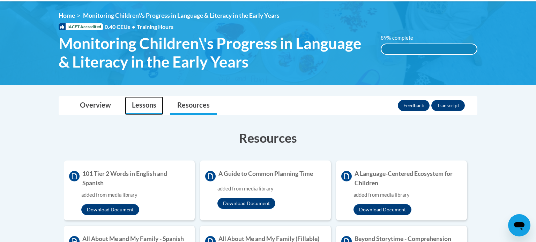
click at [133, 102] on link "Lessons" at bounding box center [144, 106] width 38 height 18
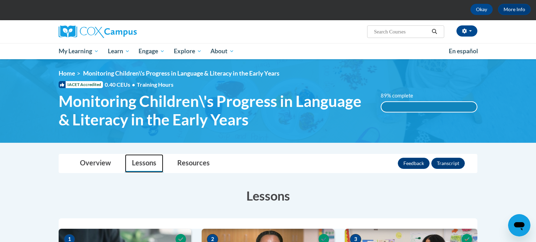
scroll to position [0, 0]
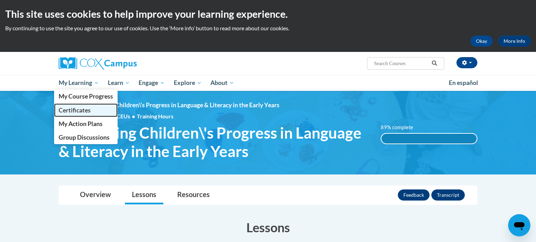
click at [85, 112] on span "Certificates" at bounding box center [75, 110] width 32 height 7
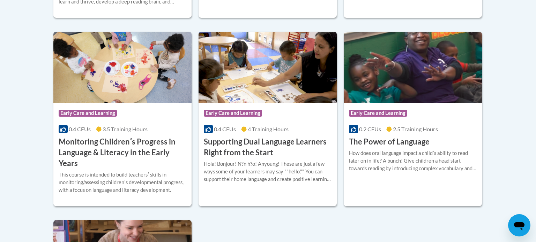
scroll to position [377, 0]
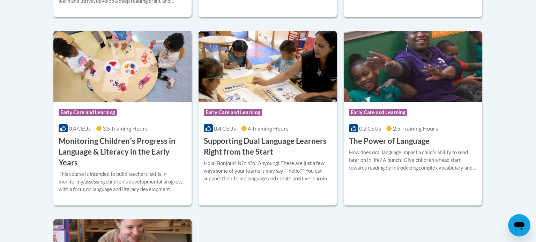
click at [119, 150] on h3 "Monitoring Childrenʹs Progress in Language & Literacy in the Early Years" at bounding box center [123, 152] width 128 height 32
